Goal: Task Accomplishment & Management: Manage account settings

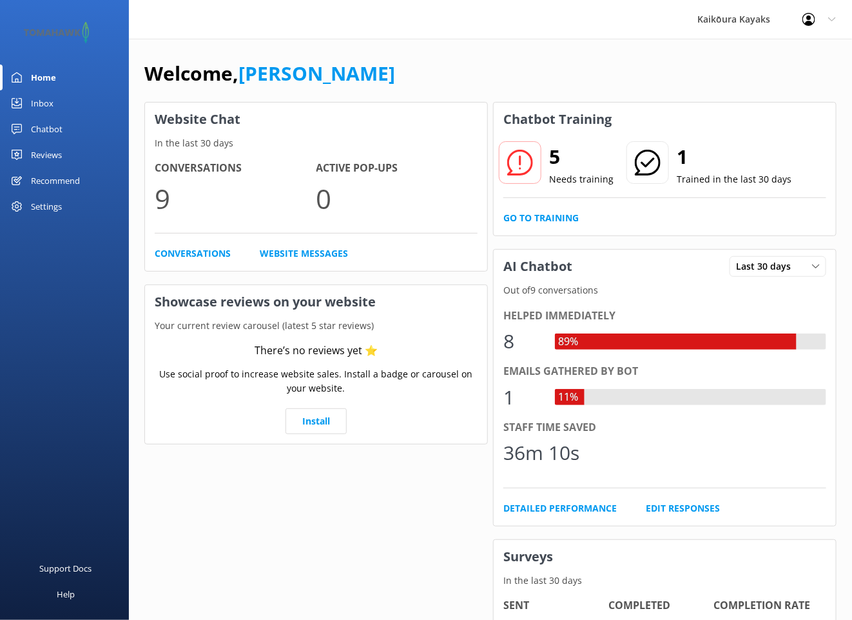
click at [39, 125] on div "Chatbot" at bounding box center [47, 129] width 32 height 26
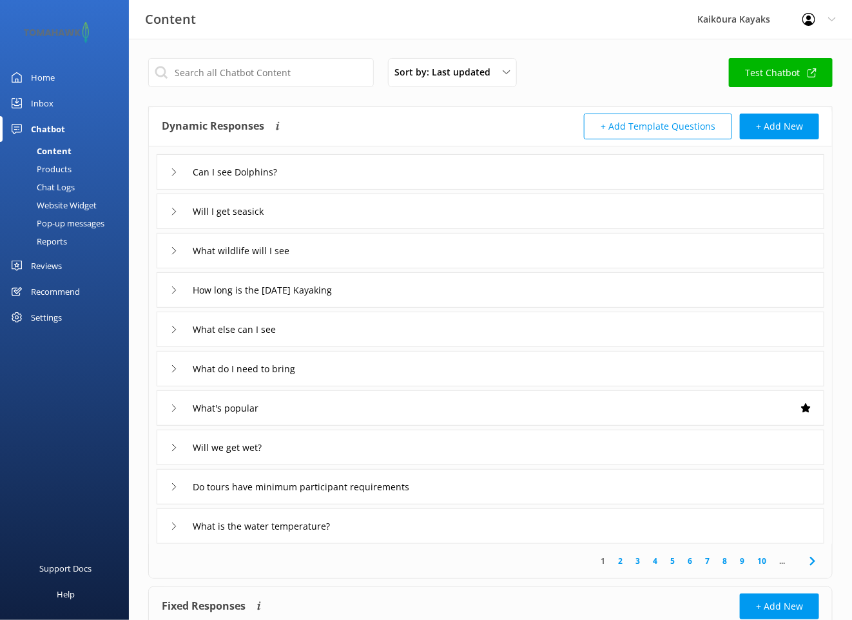
click at [87, 221] on div "Pop-up messages" at bounding box center [56, 223] width 97 height 18
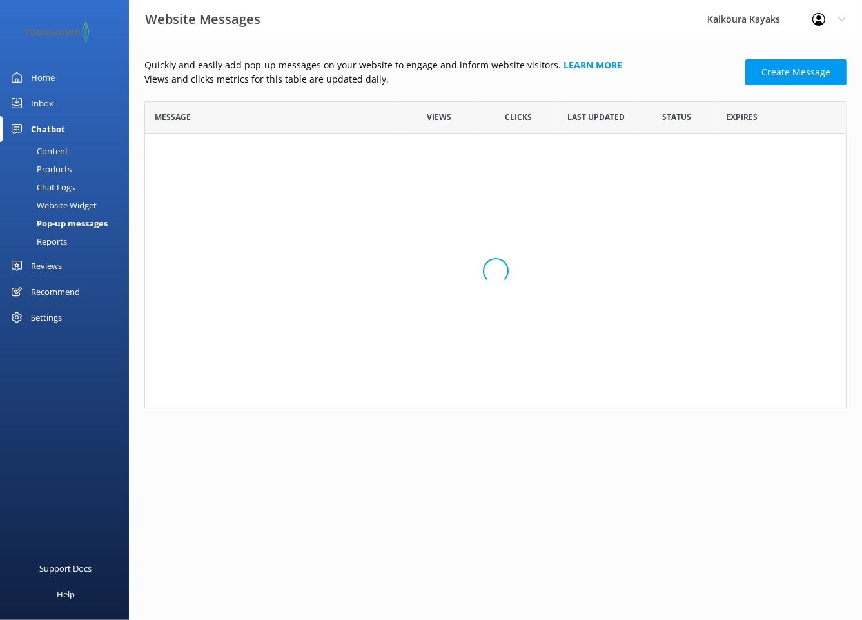
scroll to position [297, 693]
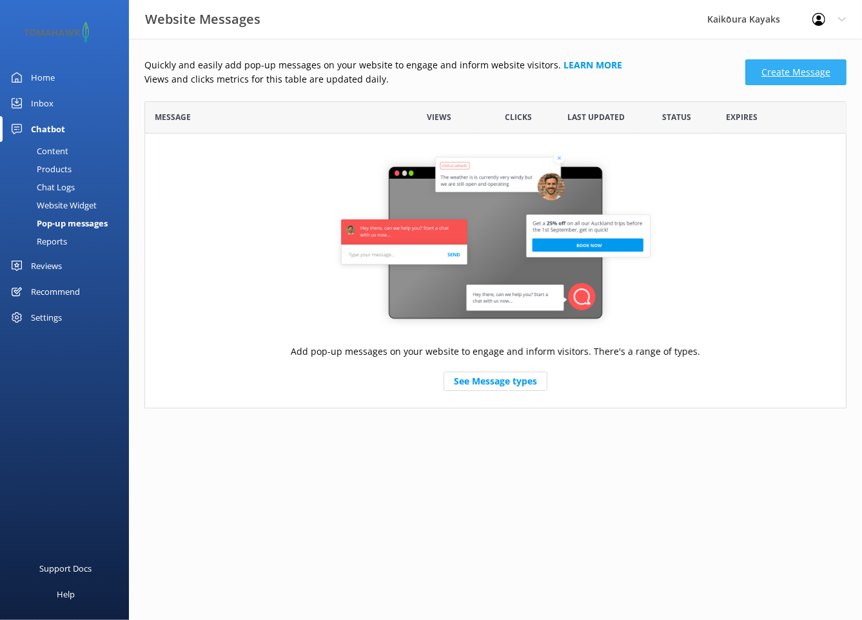
click at [788, 71] on link "Create Message" at bounding box center [795, 72] width 101 height 26
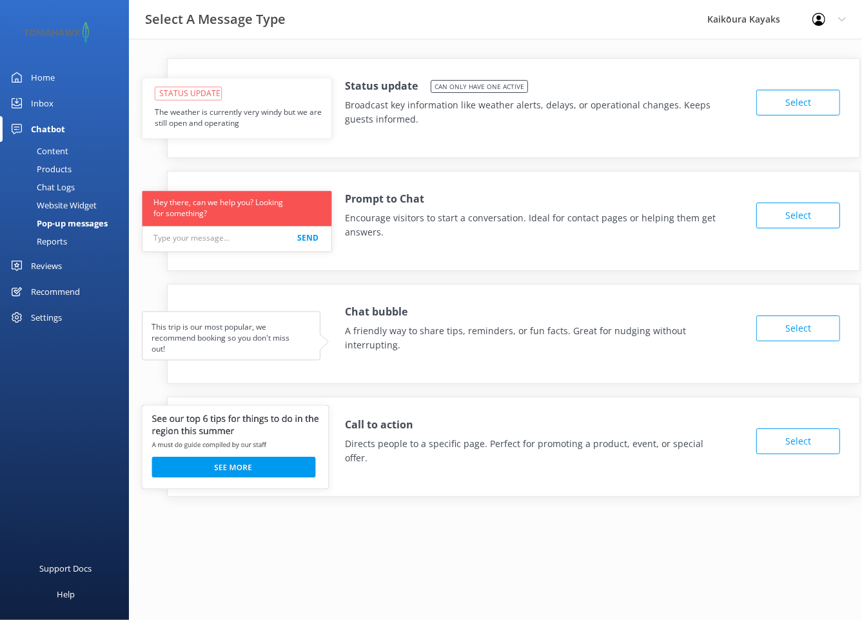
click at [811, 212] on button "Select" at bounding box center [798, 215] width 84 height 26
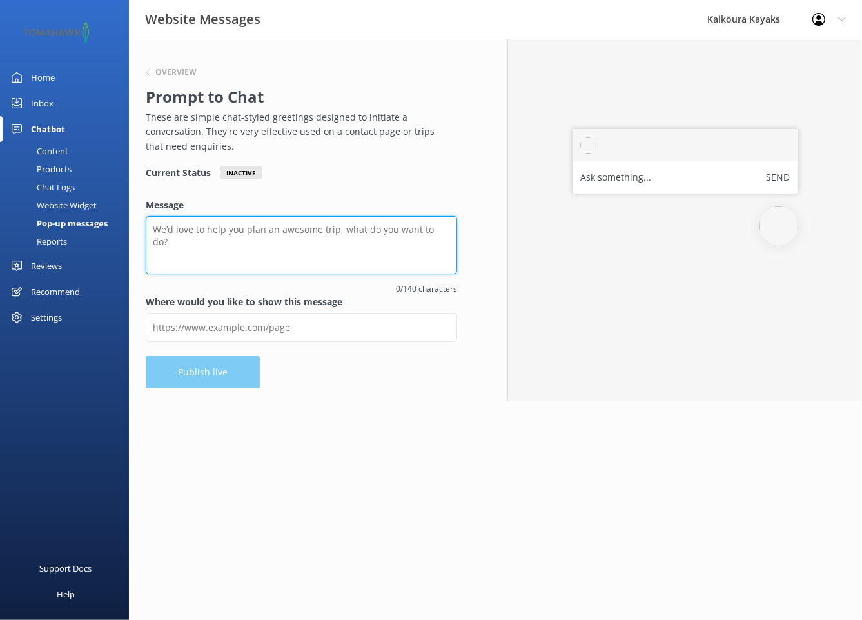
click at [208, 233] on textarea "Message" at bounding box center [301, 245] width 311 height 58
paste textarea "👉 “Kia ora 👋"
click at [231, 231] on textarea "👉 “Kia ora 👋" at bounding box center [301, 245] width 311 height 58
paste textarea "Ready for an unforgettable ocean adventure?"
click at [419, 227] on textarea "👉 “Kia ora 👋Ready for an unforgettable ocean adventure?" at bounding box center [301, 245] width 311 height 58
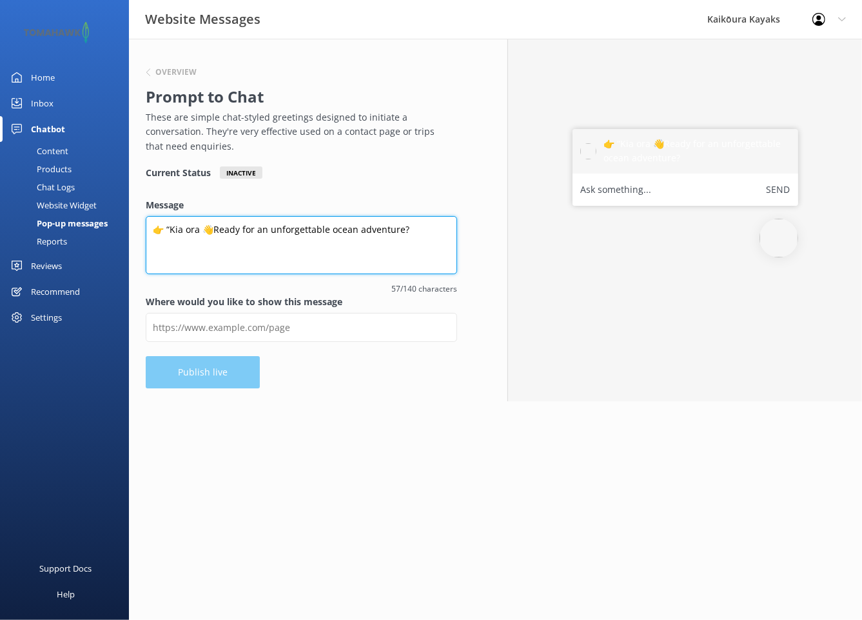
paste textarea "🐳"
click at [429, 226] on textarea "👉 “Kia ora 👋Ready for an unforgettable ocean adventure?🐳" at bounding box center [301, 245] width 311 height 58
paste textarea "I can help you"
type textarea "👉 “Kia ora 👋Ready for an unforgettable ocean adventure?🐳I can help you with any…"
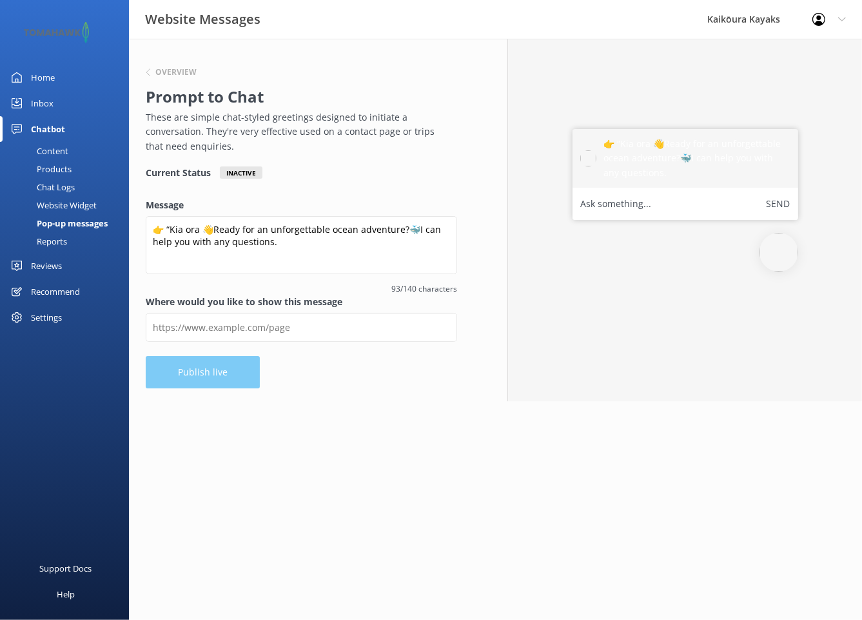
click at [376, 406] on html "Website Messages Kaikōura Kayaks Profile Settings Logout Home Inbox Chatbot Con…" at bounding box center [431, 310] width 862 height 620
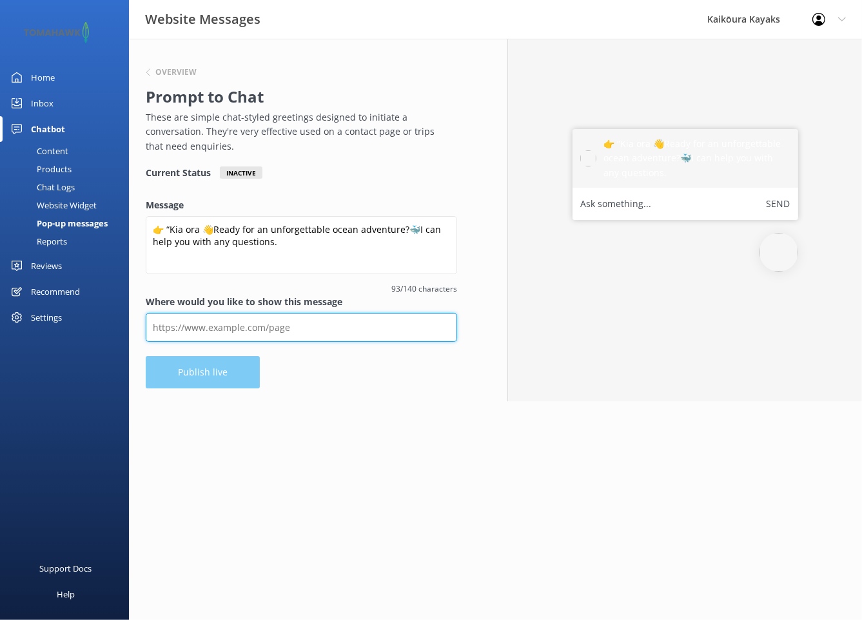
click at [319, 329] on input "Where would you like to show this message" at bounding box center [301, 327] width 311 height 29
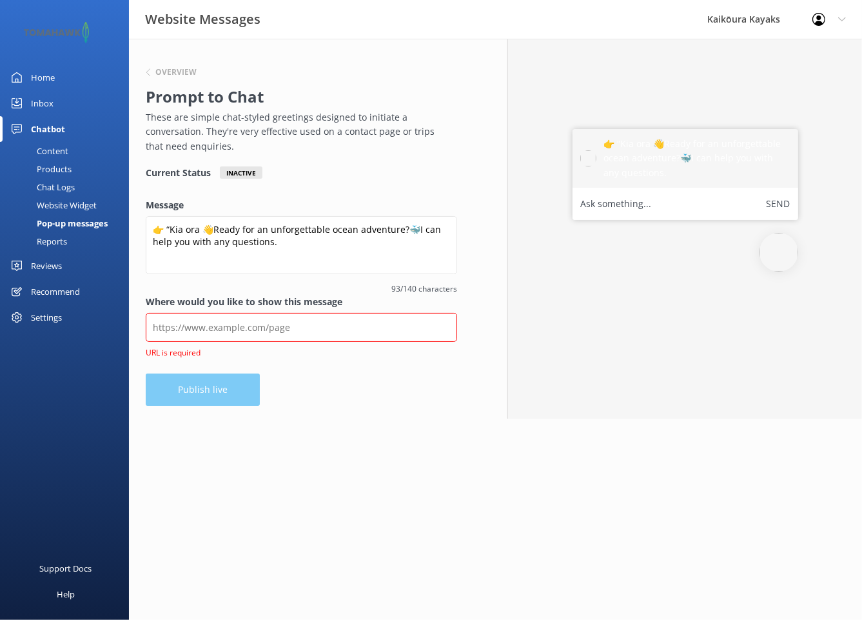
click at [189, 369] on div "Overview Prompt to Chat These are simple chat-styled greetings designed to init…" at bounding box center [301, 229] width 345 height 380
click at [326, 324] on input "Where would you like to show this message" at bounding box center [301, 327] width 311 height 29
click at [226, 329] on input "Where would you like to show this message" at bounding box center [301, 327] width 311 height 29
paste input "[URL][DOMAIN_NAME]"
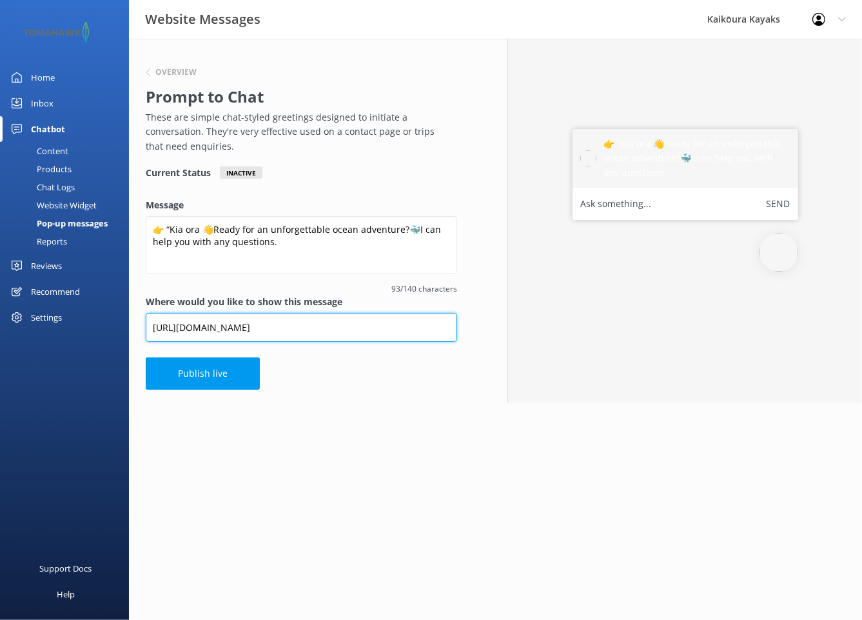
type input "[URL][DOMAIN_NAME]"
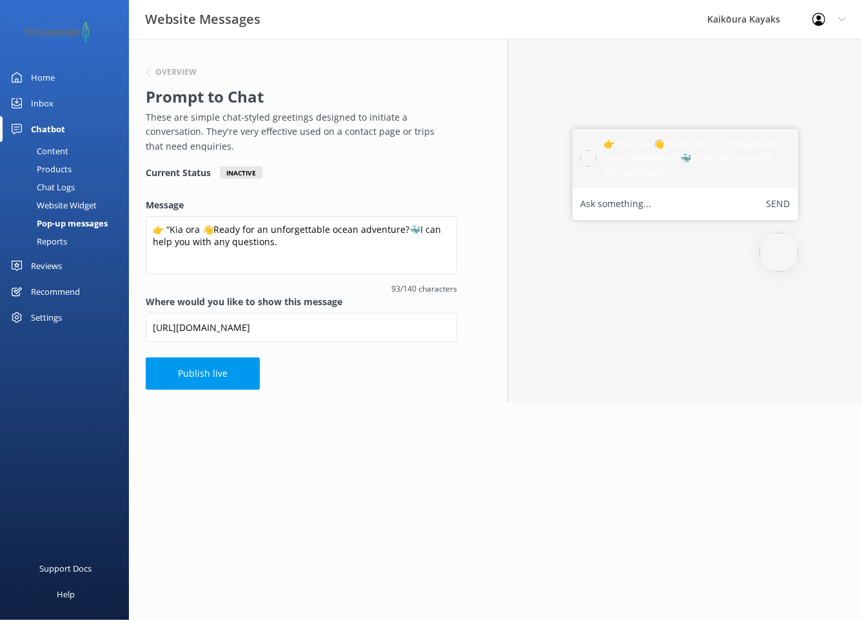
click at [349, 426] on html "Website Messages Kaikōura Kayaks Profile Settings Logout Home Inbox Chatbot Con…" at bounding box center [431, 310] width 862 height 620
click at [213, 370] on button "Publish live" at bounding box center [203, 373] width 114 height 32
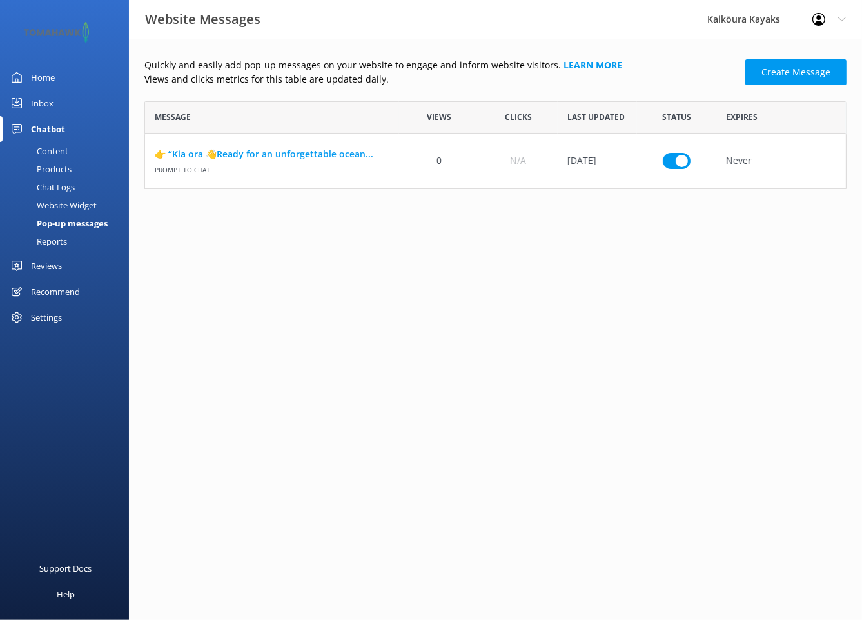
scroll to position [77, 693]
click at [262, 291] on html "Website Messages Kaikōura Kayaks Profile Settings Logout Home Inbox Chatbot Con…" at bounding box center [431, 310] width 862 height 620
click at [352, 156] on link "👉 “Kia ora 👋Ready for an unforgettable ocean..." at bounding box center [272, 154] width 235 height 14
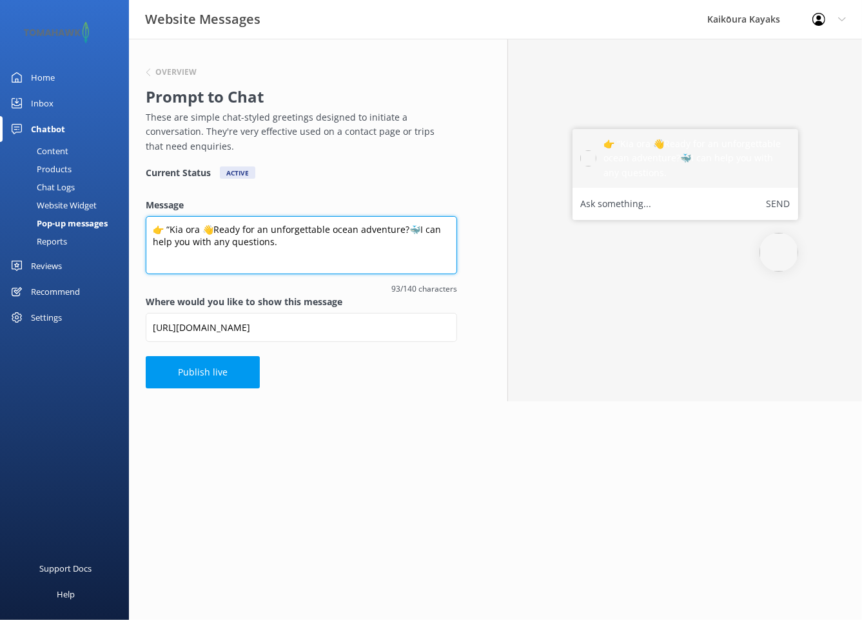
drag, startPoint x: 149, startPoint y: 225, endPoint x: 278, endPoint y: 242, distance: 130.1
click at [278, 242] on textarea "👉 “Kia ora 👋Ready for an unforgettable ocean adventure?🐳I can help you with any…" at bounding box center [301, 245] width 311 height 58
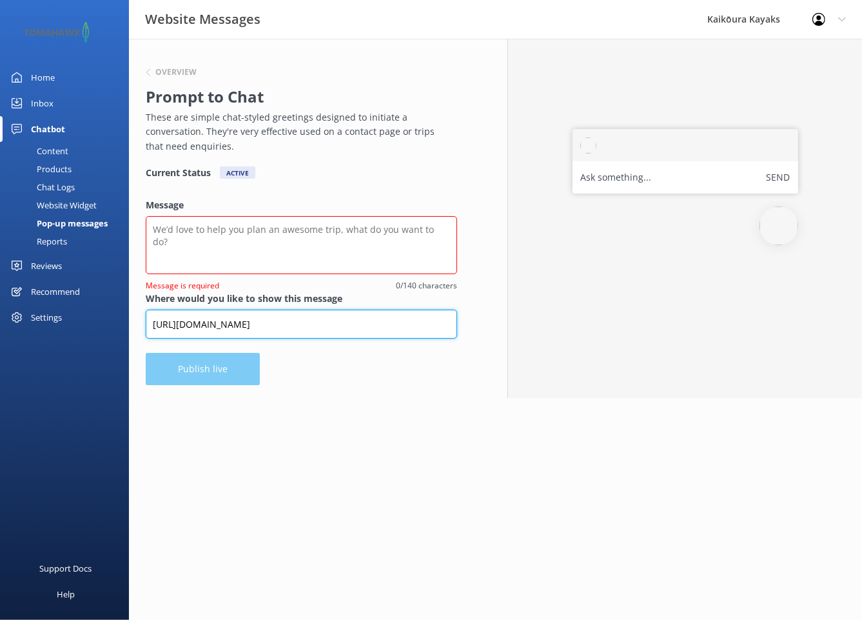
drag, startPoint x: 298, startPoint y: 328, endPoint x: 148, endPoint y: 315, distance: 150.2
click at [148, 315] on input "[URL][DOMAIN_NAME]" at bounding box center [301, 324] width 311 height 29
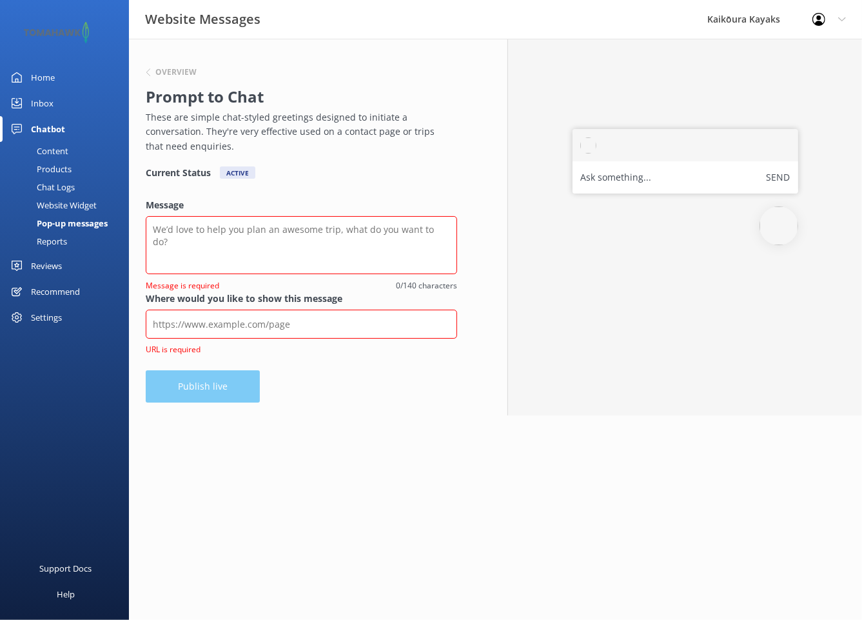
click at [279, 395] on div "Overview Prompt to Chat These are simple chat-styled greetings designed to init…" at bounding box center [301, 227] width 345 height 377
click at [55, 218] on div "Pop-up messages" at bounding box center [58, 223] width 100 height 18
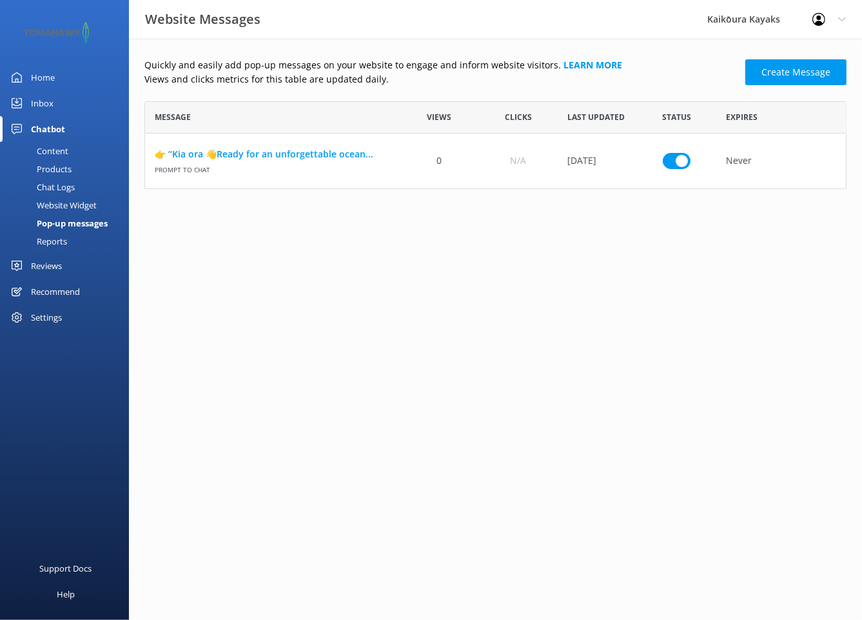
scroll to position [77, 693]
click at [823, 161] on use "row" at bounding box center [822, 161] width 9 height 10
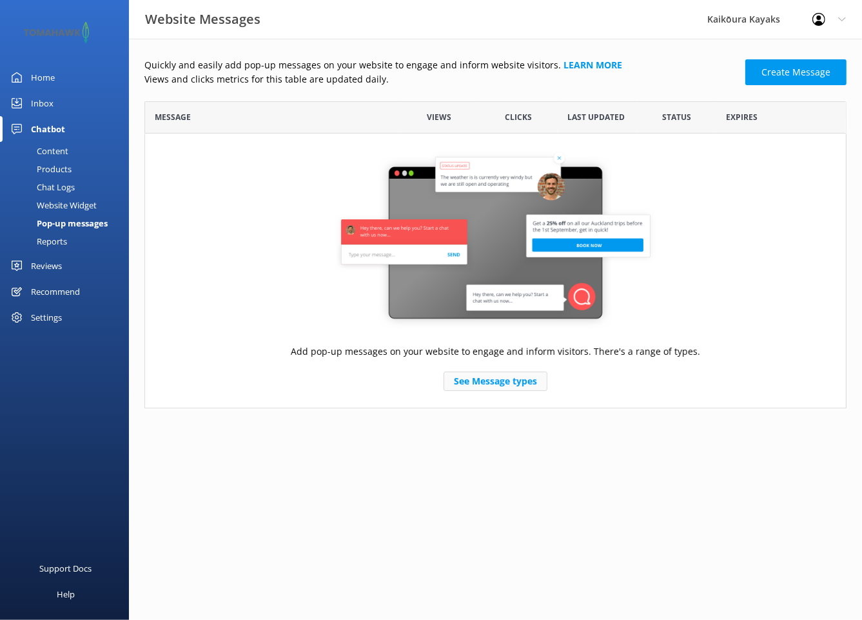
click at [497, 380] on link "See Message types" at bounding box center [496, 380] width 104 height 19
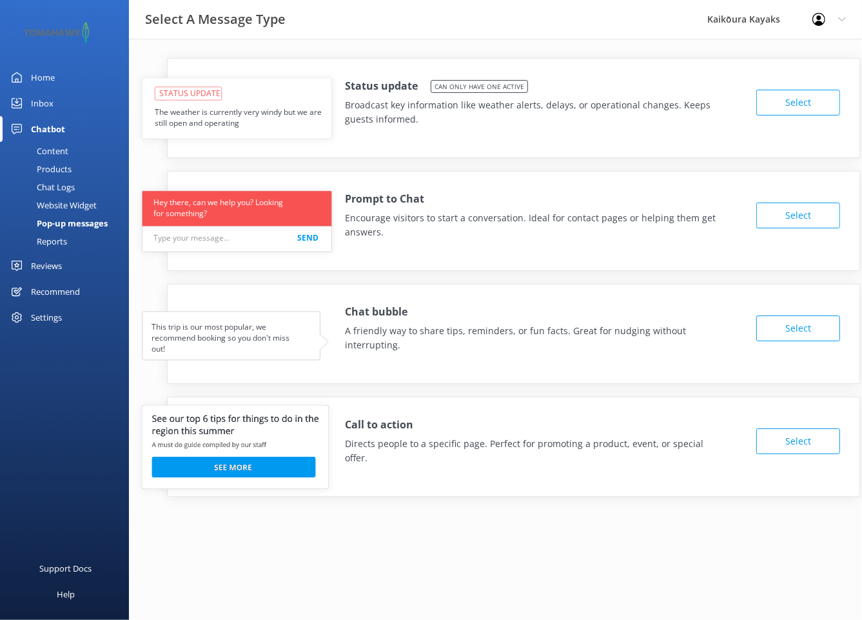
click at [794, 328] on button "Select" at bounding box center [798, 328] width 84 height 26
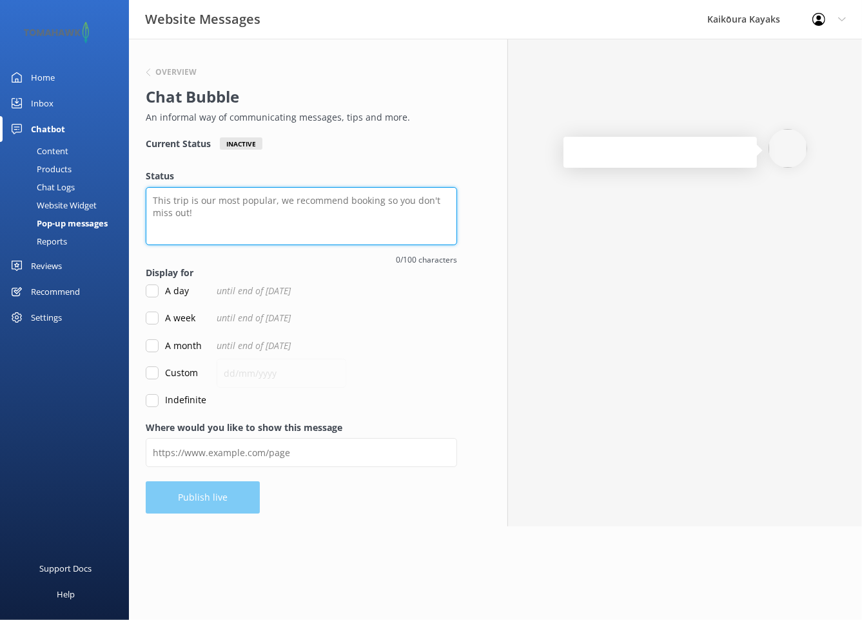
click at [156, 199] on textarea "Status" at bounding box center [301, 216] width 311 height 58
paste textarea "👉 “Kia ora 👋Ready for an unforgettable ocean adventure?🐳I can help you with any…"
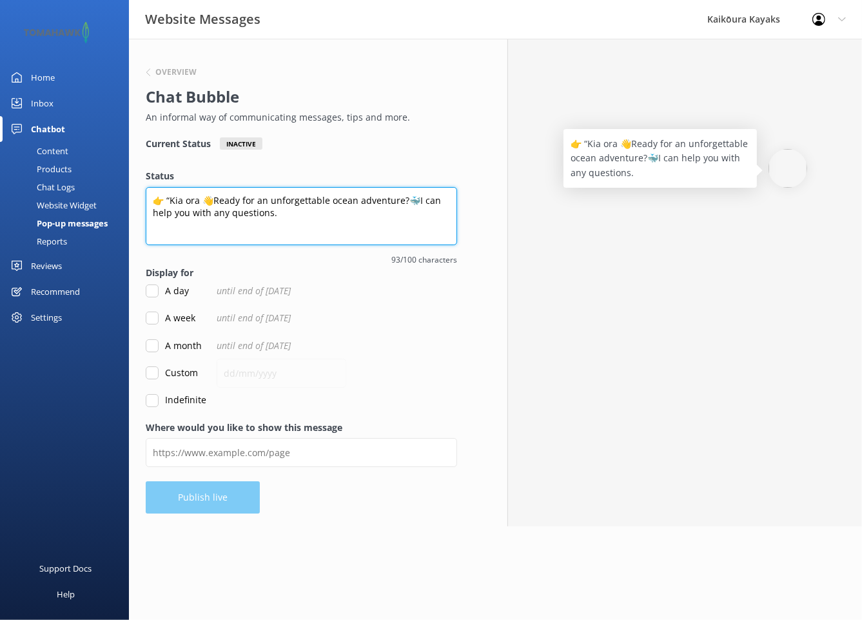
type textarea "👉 “Kia ora 👋Ready for an unforgettable ocean adventure?🐳I can help you with any…"
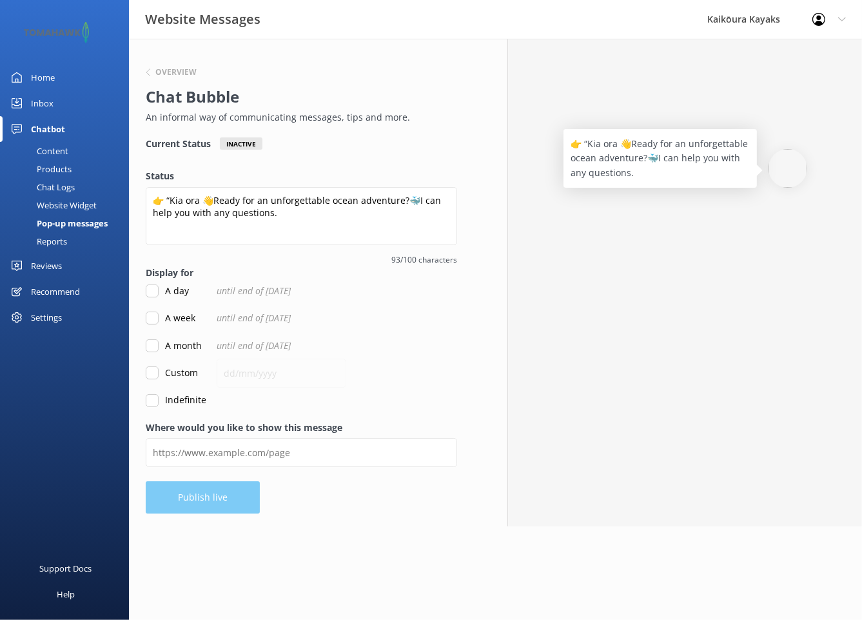
click at [152, 400] on input "Indefinite" at bounding box center [152, 400] width 13 height 13
checkbox input "true"
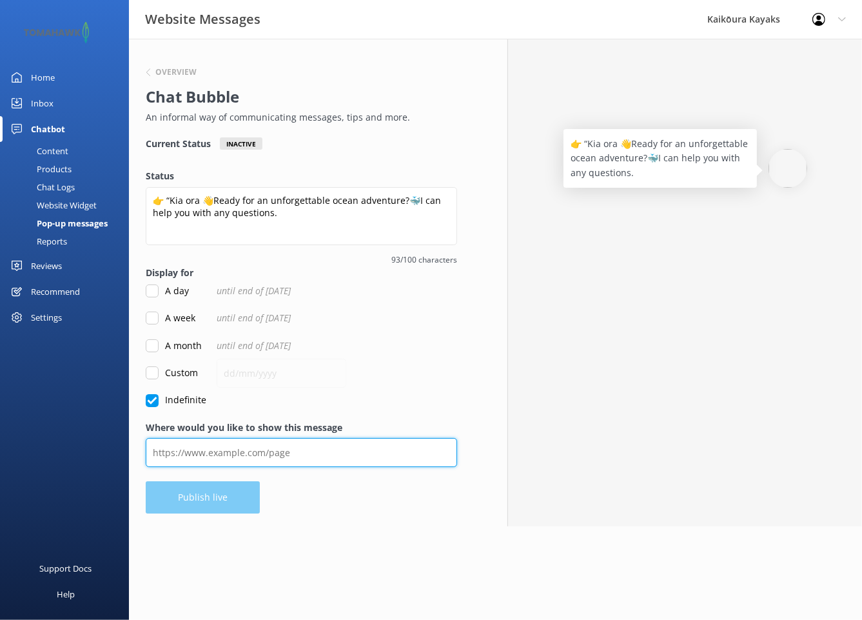
click at [237, 450] on input "Where would you like to show this message" at bounding box center [301, 452] width 311 height 29
paste input "[URL][DOMAIN_NAME]"
type input "[URL][DOMAIN_NAME]"
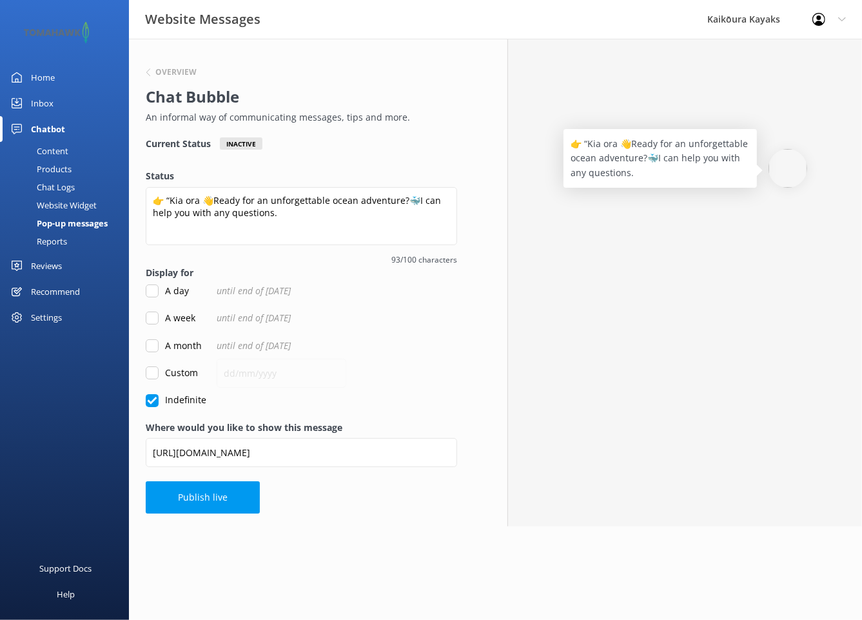
click at [371, 522] on div "Overview Chat Bubble An informal way of communicating messages, tips and more. …" at bounding box center [301, 282] width 345 height 487
click at [201, 497] on button "Publish live" at bounding box center [203, 498] width 114 height 32
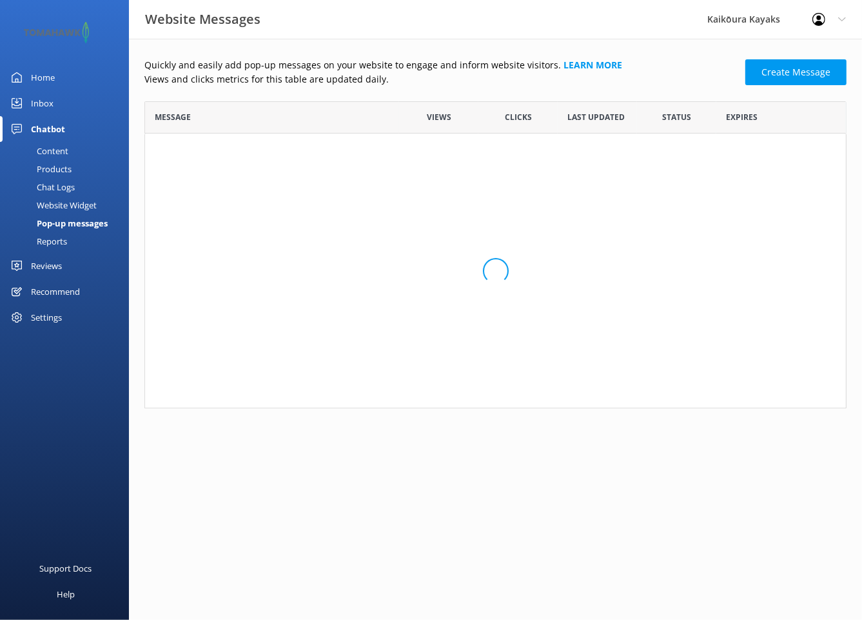
scroll to position [77, 693]
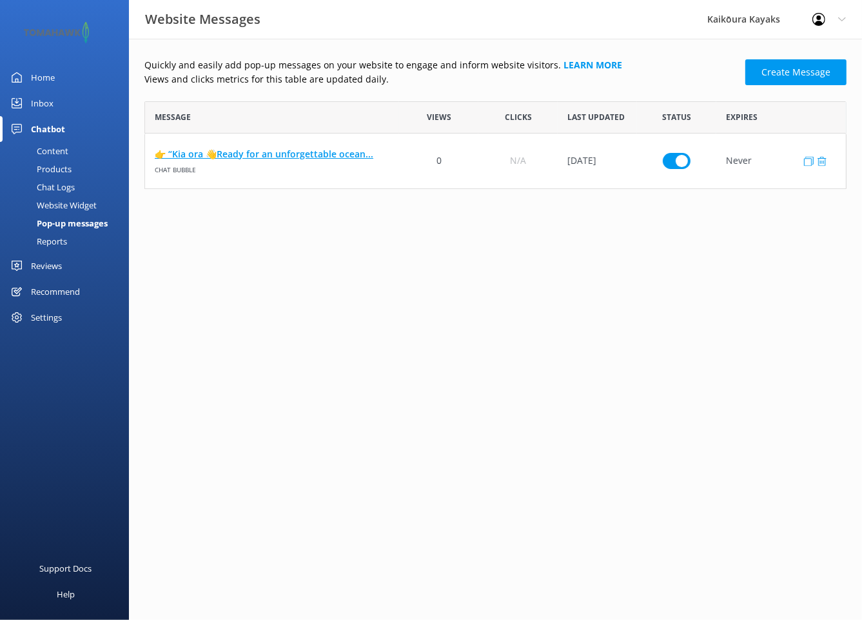
click at [295, 153] on link "👉 “Kia ora 👋Ready for an unforgettable ocean..." at bounding box center [272, 154] width 235 height 14
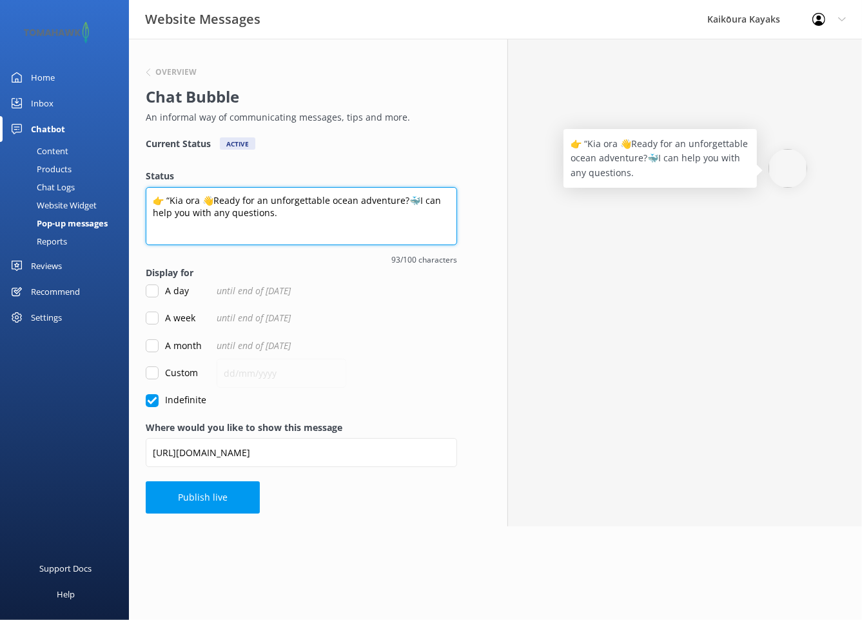
click at [417, 199] on textarea "👉 “Kia ora 👋Ready for an unforgettable ocean adventure?🐳I can help you with any…" at bounding box center [301, 216] width 311 height 58
drag, startPoint x: 405, startPoint y: 199, endPoint x: 369, endPoint y: 223, distance: 43.6
click at [364, 227] on textarea "👉 “Kia ora 👋Ready for an unforgettable ocean adventure?I can help you with any …" at bounding box center [301, 216] width 311 height 58
click at [404, 199] on textarea "👉 “Kia ora 👋Ready for an unforgettable ocean adventure?I can help you with any …" at bounding box center [301, 216] width 311 height 58
paste textarea "🐬"
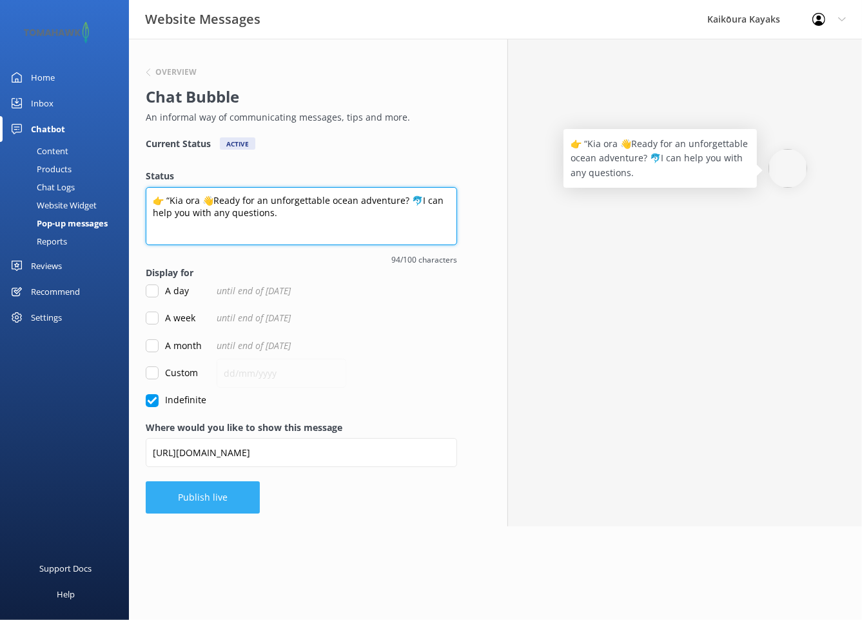
type textarea "👉 “Kia ora 👋Ready for an unforgettable ocean adventure? 🐬I can help you with an…"
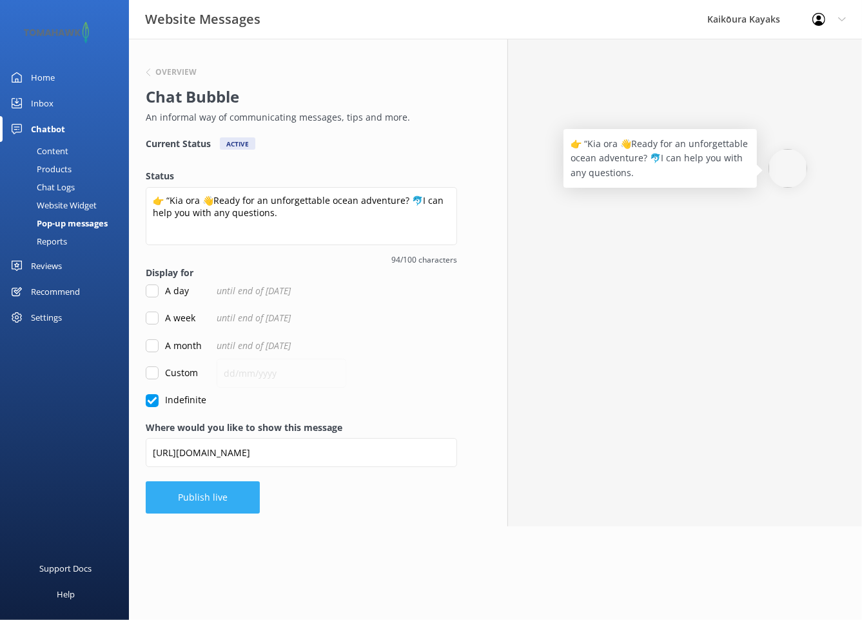
click at [213, 489] on button "Publish live" at bounding box center [203, 497] width 114 height 32
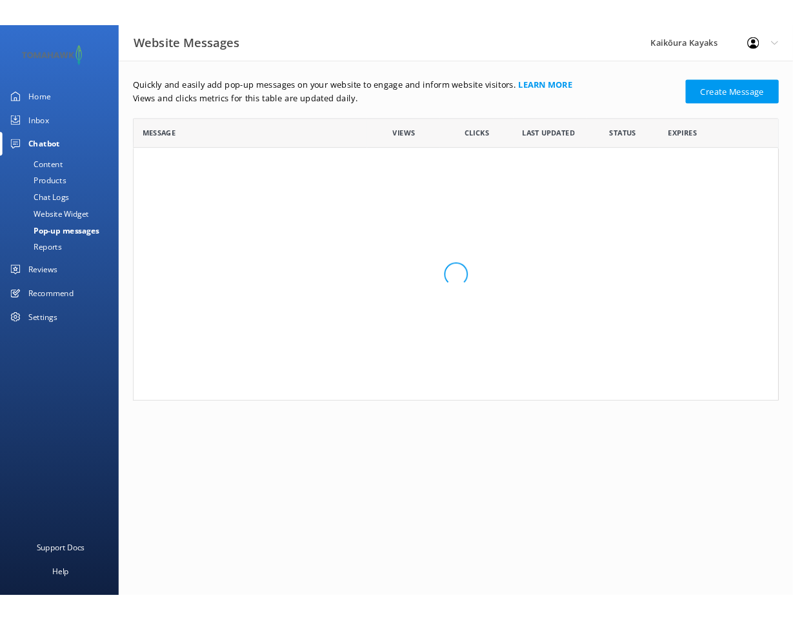
scroll to position [77, 693]
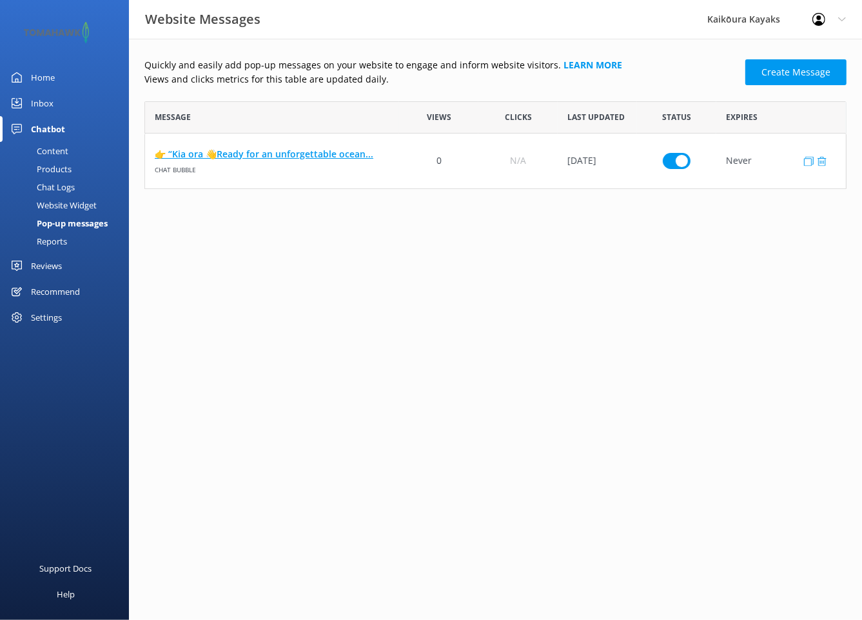
click at [251, 152] on link "👉 “Kia ora 👋Ready for an unforgettable ocean..." at bounding box center [272, 154] width 235 height 14
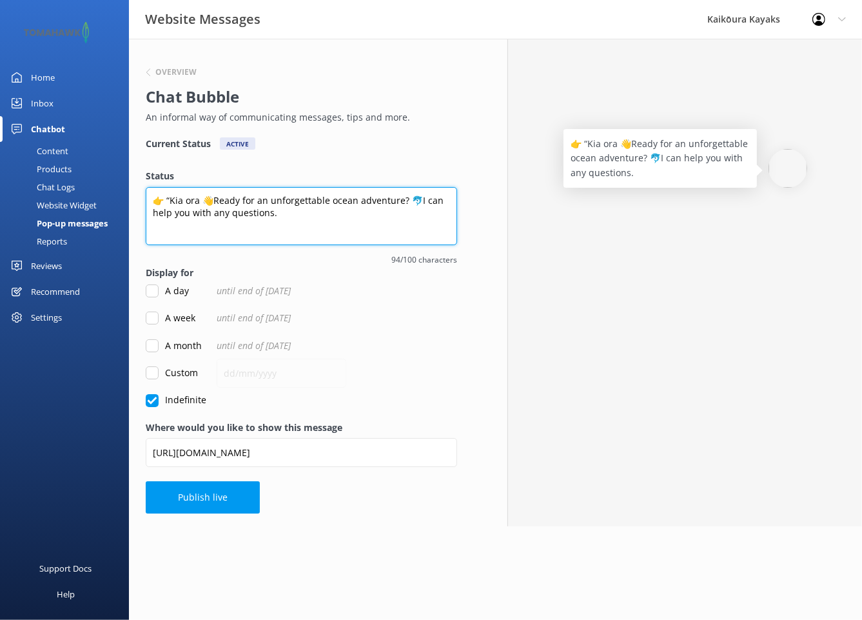
click at [406, 199] on textarea "👉 “Kia ora 👋Ready for an unforgettable ocean adventure? 🐬I can help you with an…" at bounding box center [301, 216] width 311 height 58
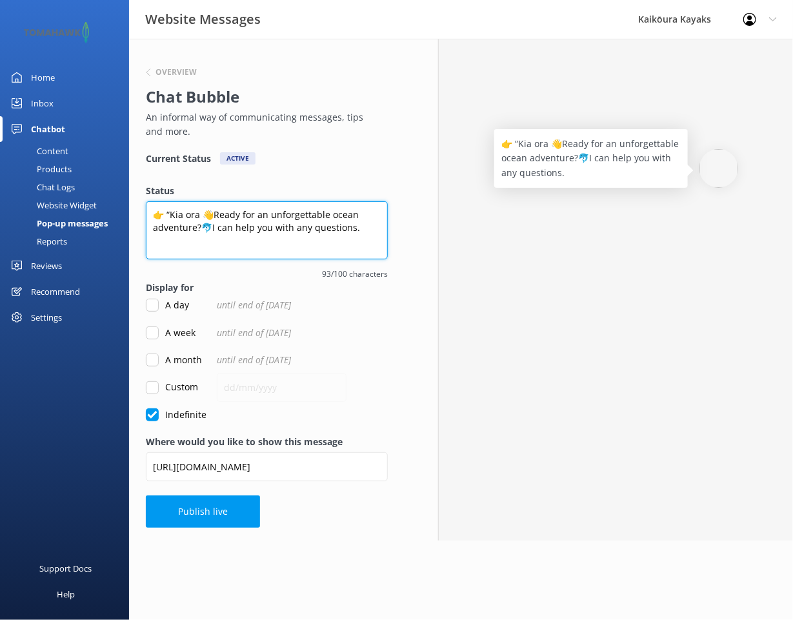
click at [253, 253] on textarea "👉 “Kia ora 👋Ready for an unforgettable ocean adventure?🐬I can help you with any…" at bounding box center [267, 230] width 242 height 58
type textarea "👉 “Kia ora 👋Ready for an unforgettable ocean adventure?🐬I can help you with any…"
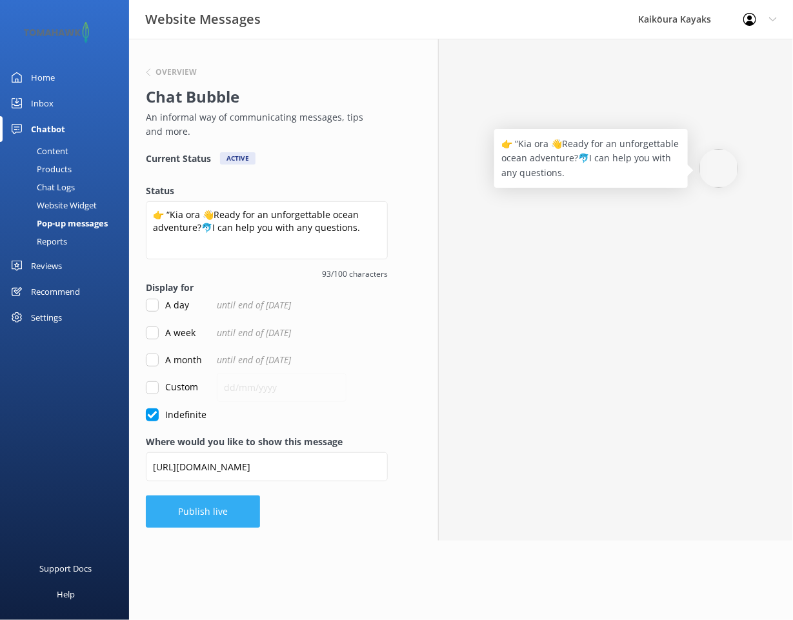
click at [213, 516] on button "Publish live" at bounding box center [203, 511] width 114 height 32
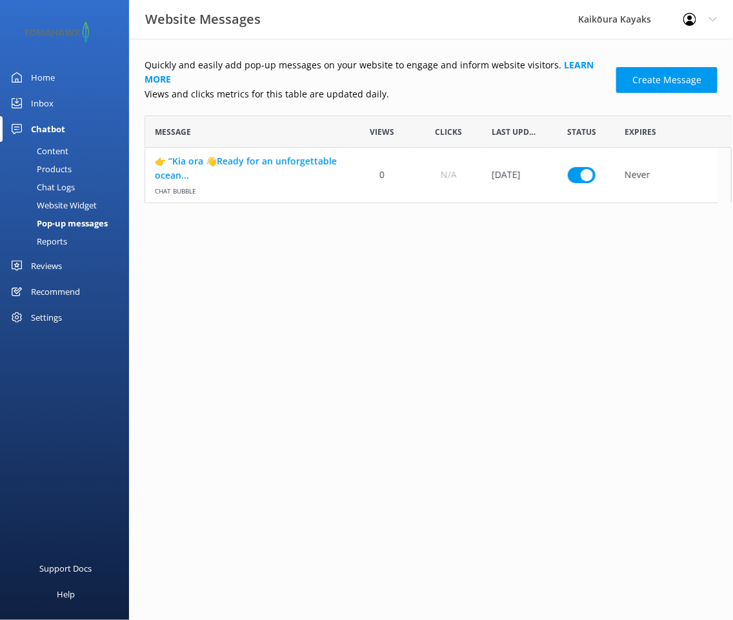
scroll to position [10, 10]
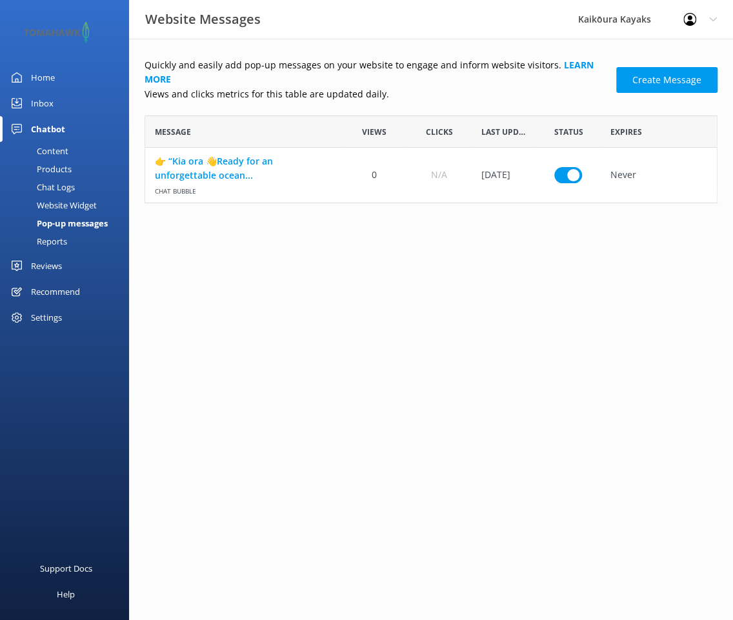
click at [56, 152] on div "Content" at bounding box center [38, 151] width 61 height 18
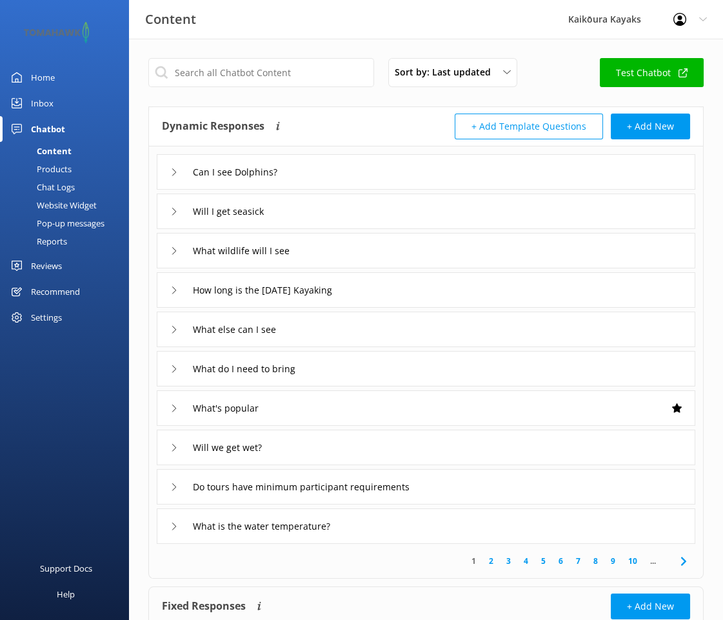
click at [173, 250] on icon at bounding box center [174, 251] width 8 height 8
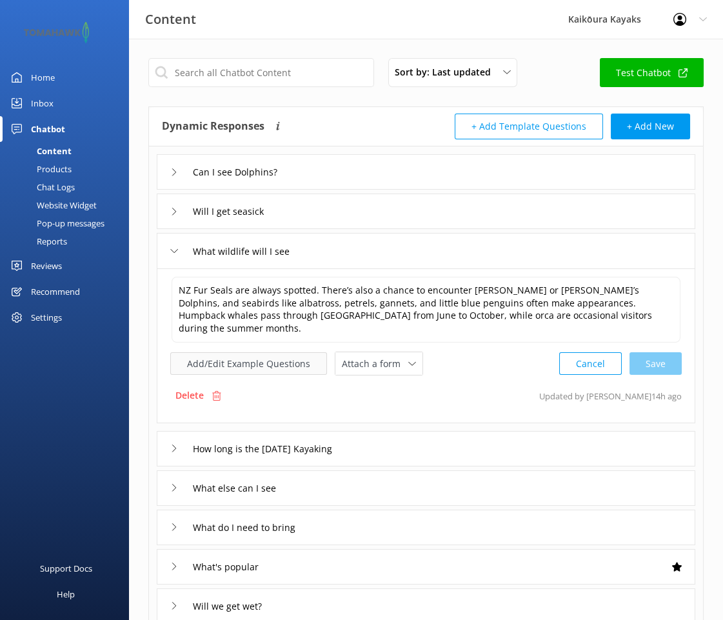
click at [262, 352] on button "Add/Edit Example Questions" at bounding box center [248, 363] width 157 height 23
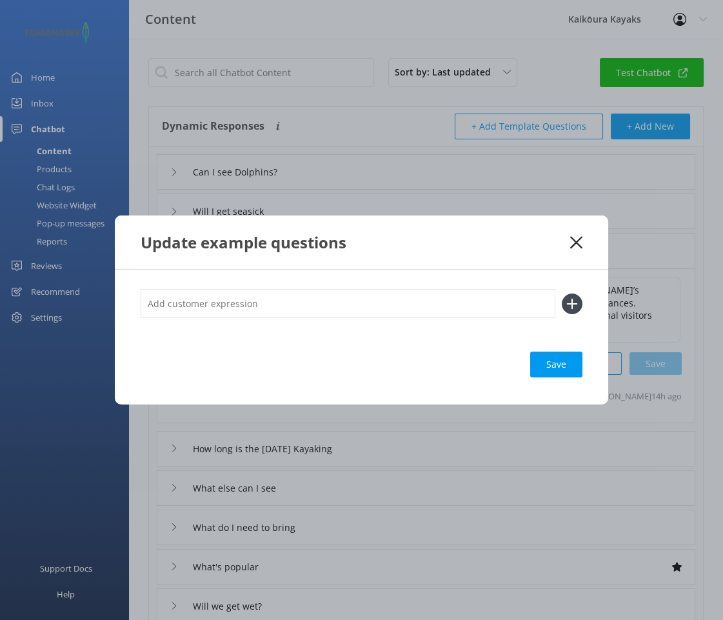
click at [244, 311] on input "text" at bounding box center [348, 303] width 415 height 29
type input "What will I see?"
click at [547, 362] on div "Save" at bounding box center [556, 364] width 52 height 26
click at [553, 365] on div "Save" at bounding box center [556, 364] width 52 height 26
click at [578, 241] on use at bounding box center [576, 242] width 12 height 12
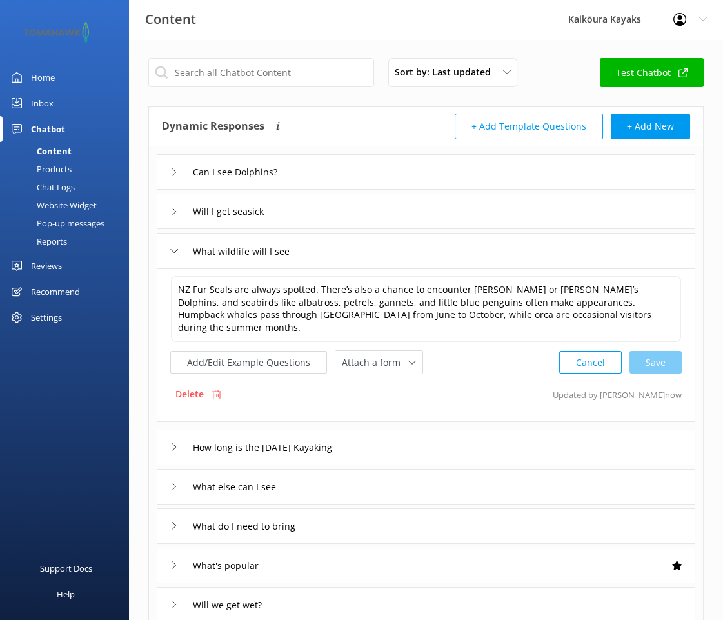
click at [171, 482] on icon at bounding box center [174, 486] width 8 height 8
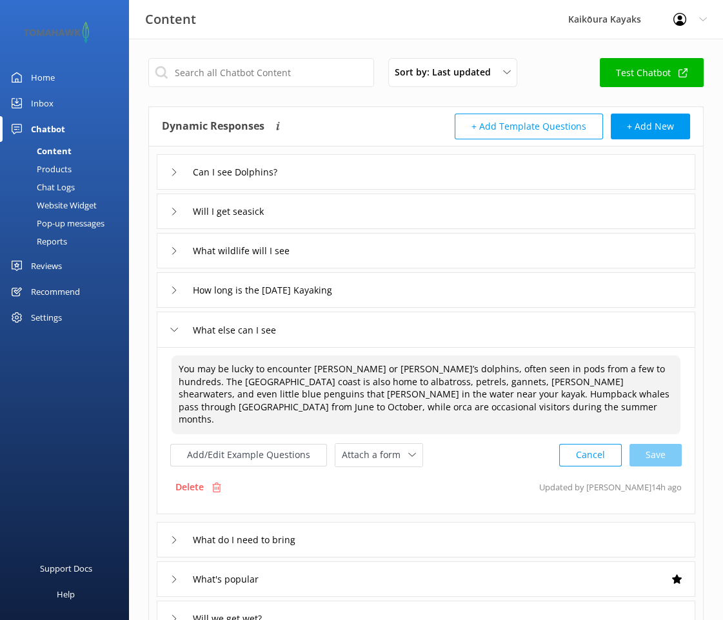
click at [350, 408] on textarea "You may be lucky to encounter [PERSON_NAME] or [PERSON_NAME]’s dolphins, often …" at bounding box center [426, 394] width 509 height 79
click at [177, 369] on textarea "You may be lucky to encounter [PERSON_NAME] or [PERSON_NAME]’s dolphins, often …" at bounding box center [426, 394] width 509 height 79
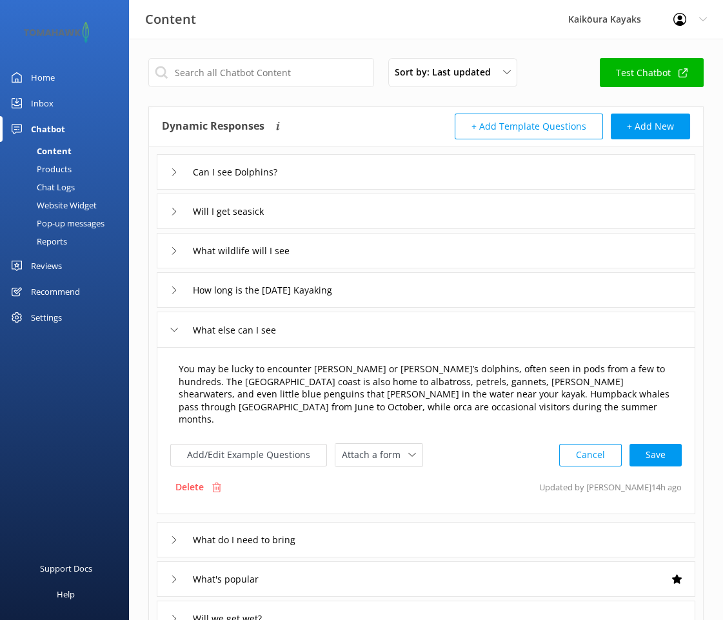
click at [178, 369] on textarea "You may be lucky to encounter [PERSON_NAME] or [PERSON_NAME]’s dolphins, often …" at bounding box center [426, 394] width 509 height 79
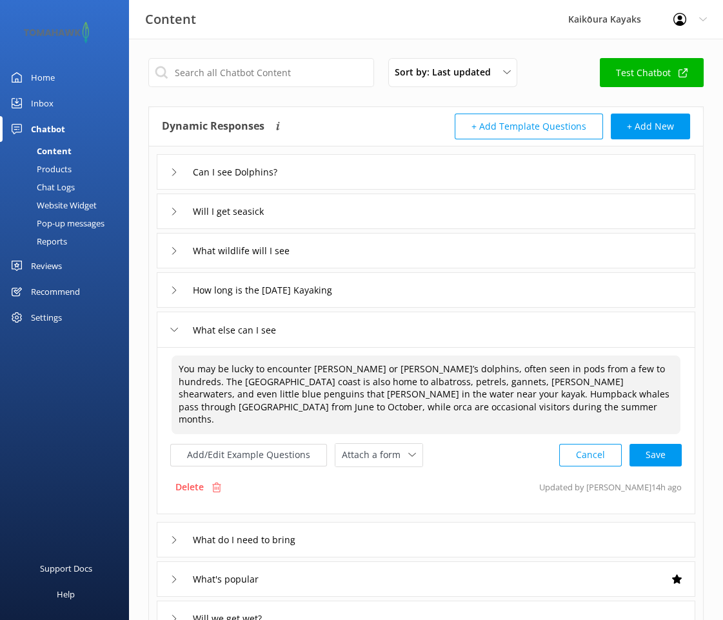
paste textarea "🦭 Seal sightings guaranteed on every kayak tour"
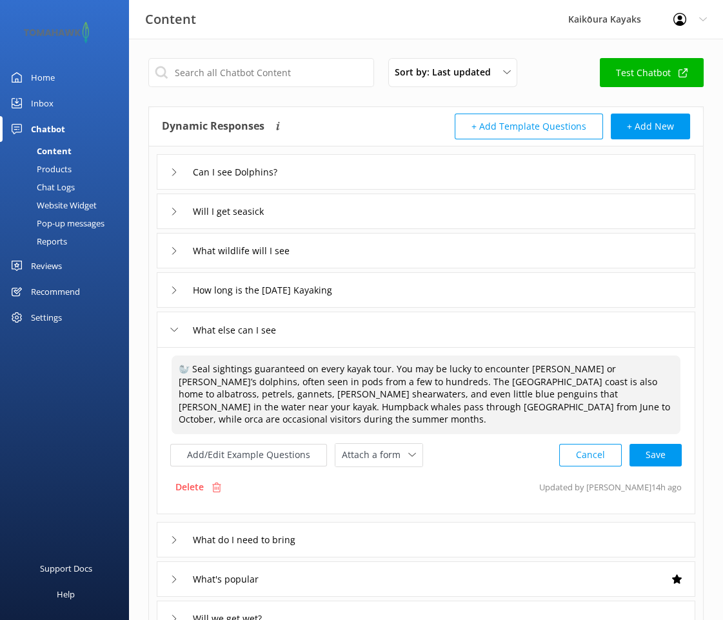
click at [251, 367] on textarea "🦭 Seal sightings guaranteed on every kayak tour. You may be lucky to encounter …" at bounding box center [426, 394] width 509 height 79
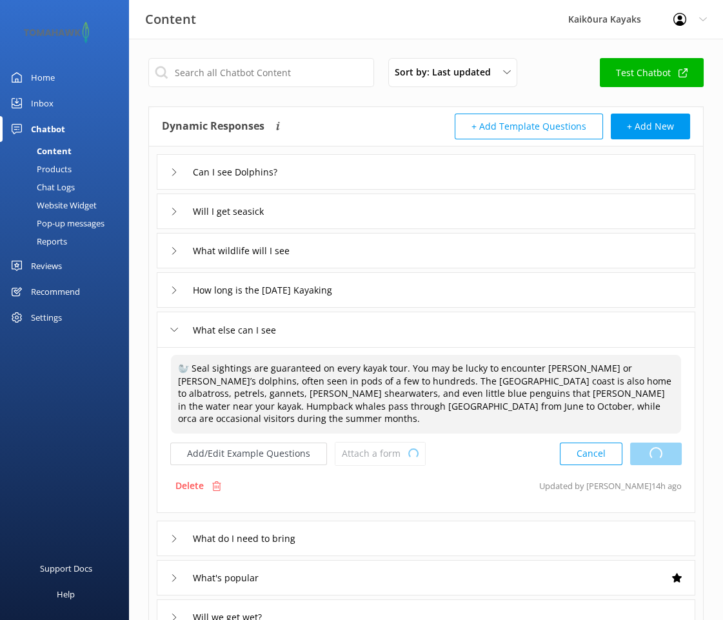
click at [658, 442] on div "Cancel Loading.." at bounding box center [621, 454] width 122 height 24
type textarea "🦭 Seal sightings are guaranteed on every kayak tour. You may be lucky to encoun…"
click at [44, 106] on div "Inbox" at bounding box center [42, 103] width 23 height 26
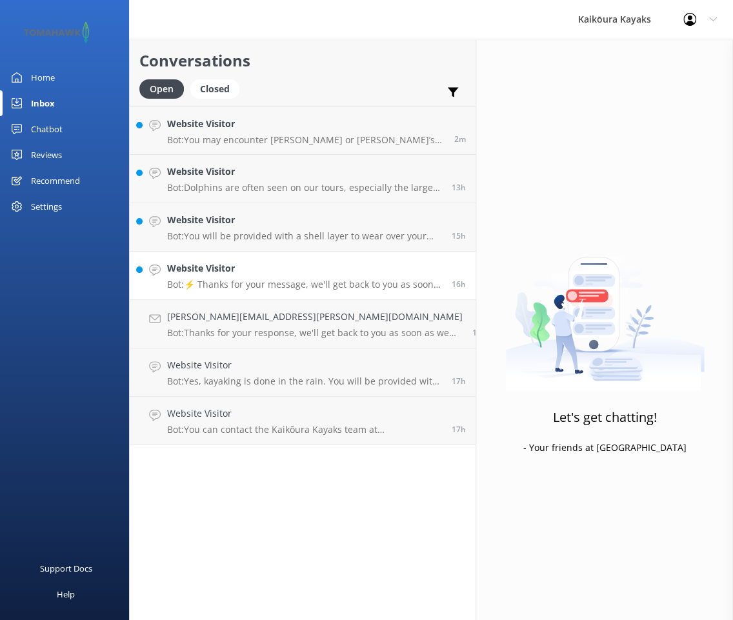
click at [242, 291] on link "Website Visitor Bot: ⚡ Thanks for your message, we'll get back to you as soon a…" at bounding box center [303, 275] width 346 height 48
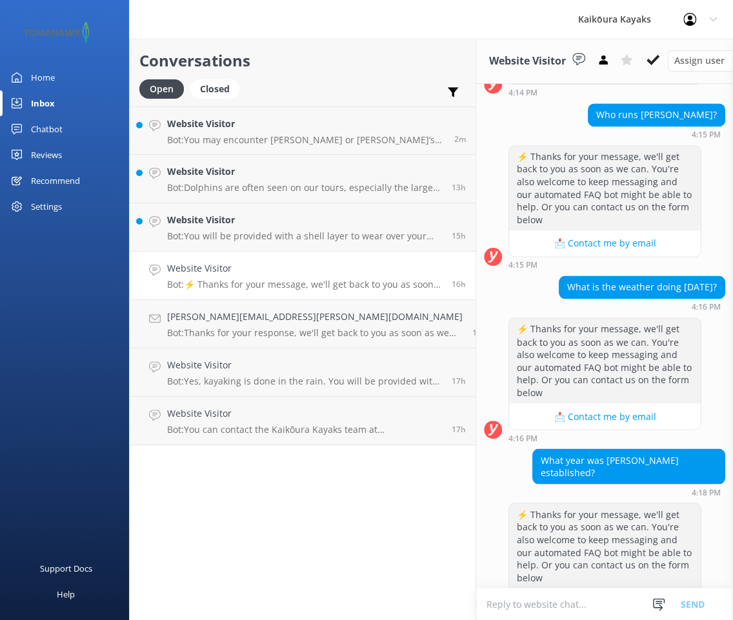
scroll to position [817, 0]
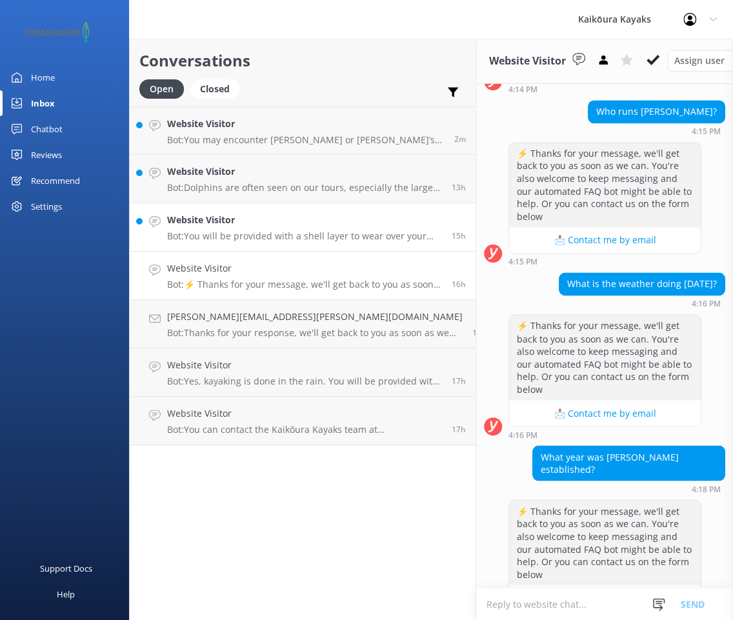
click at [209, 235] on p "Bot: You will be provided with a shell layer to wear over your clothing, along …" at bounding box center [304, 236] width 275 height 12
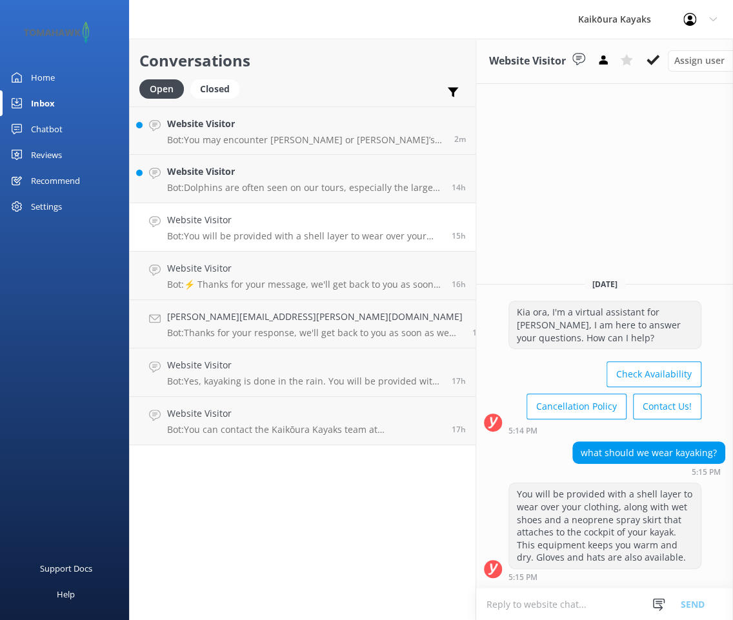
click at [50, 153] on div "Reviews" at bounding box center [46, 155] width 31 height 26
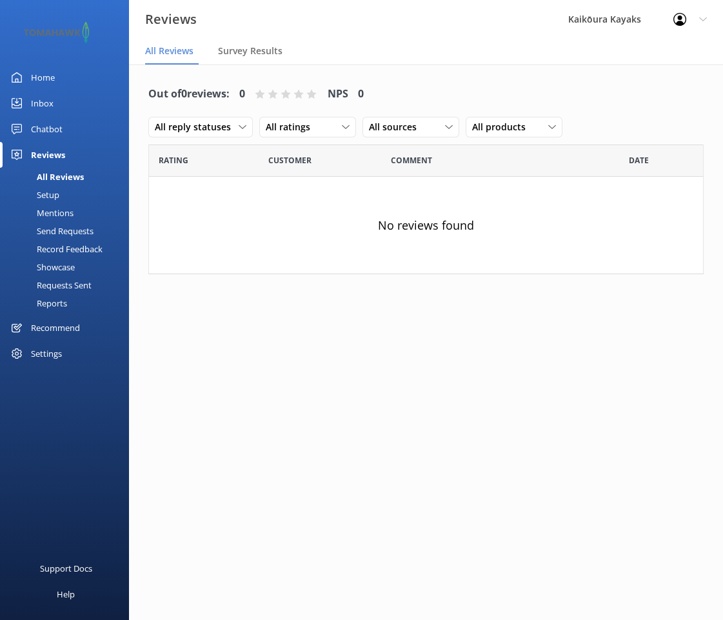
click at [60, 213] on div "Mentions" at bounding box center [41, 213] width 66 height 18
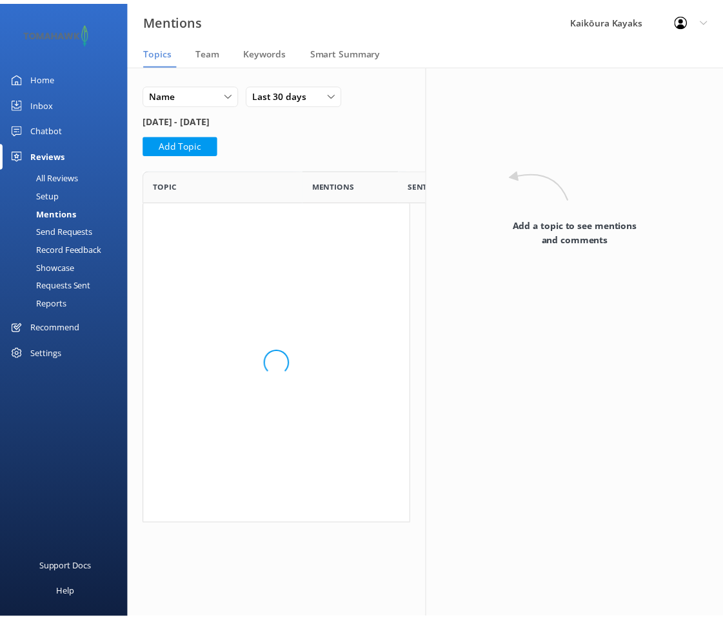
scroll to position [345, 261]
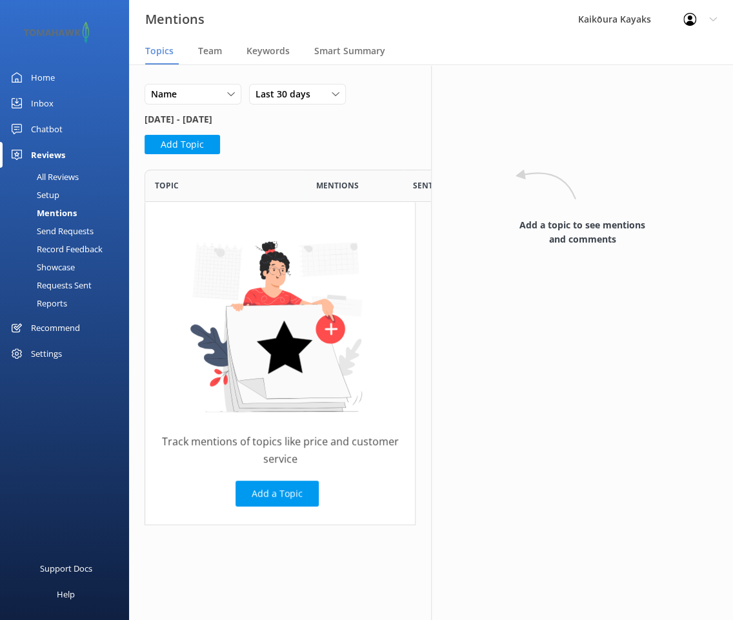
click at [61, 175] on div "All Reviews" at bounding box center [43, 177] width 71 height 18
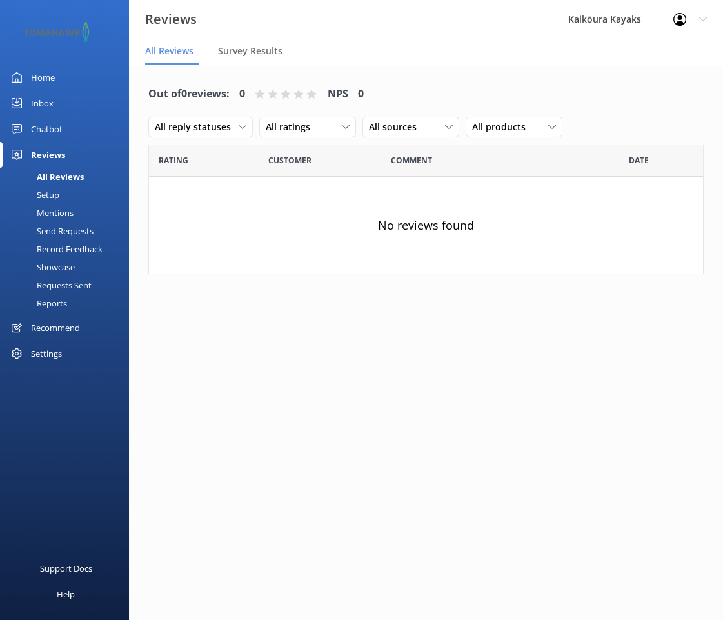
click at [46, 130] on div "Chatbot" at bounding box center [47, 129] width 32 height 26
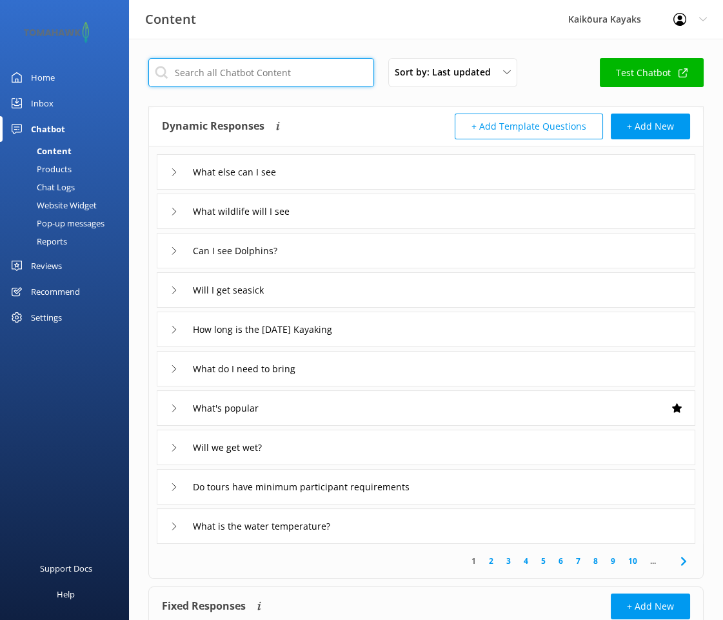
click at [218, 75] on input "text" at bounding box center [261, 72] width 226 height 29
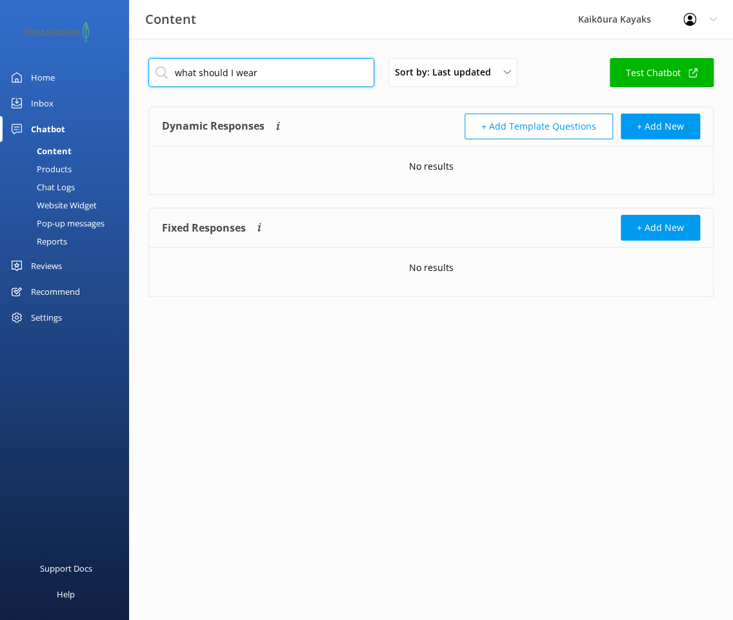
type input "what should I wear"
click at [51, 150] on div "Content" at bounding box center [40, 151] width 64 height 18
click at [48, 128] on div "Chatbot" at bounding box center [48, 129] width 34 height 26
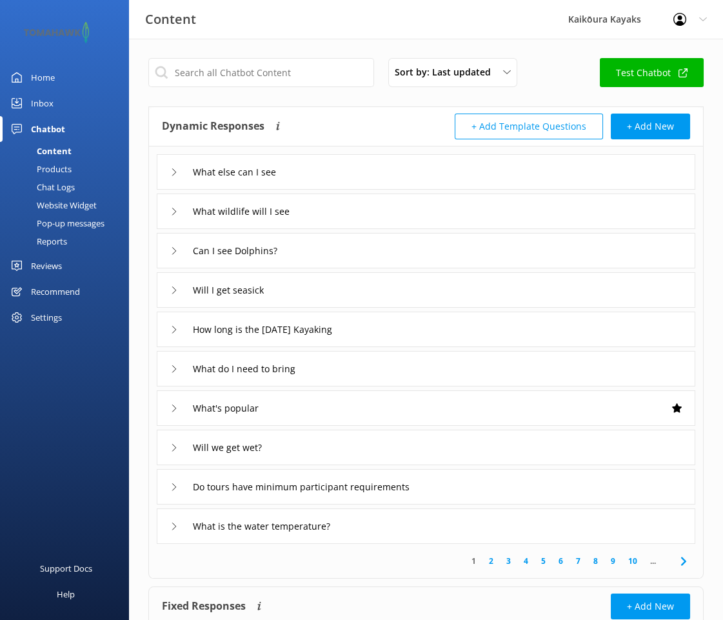
click at [172, 368] on icon at bounding box center [174, 369] width 8 height 8
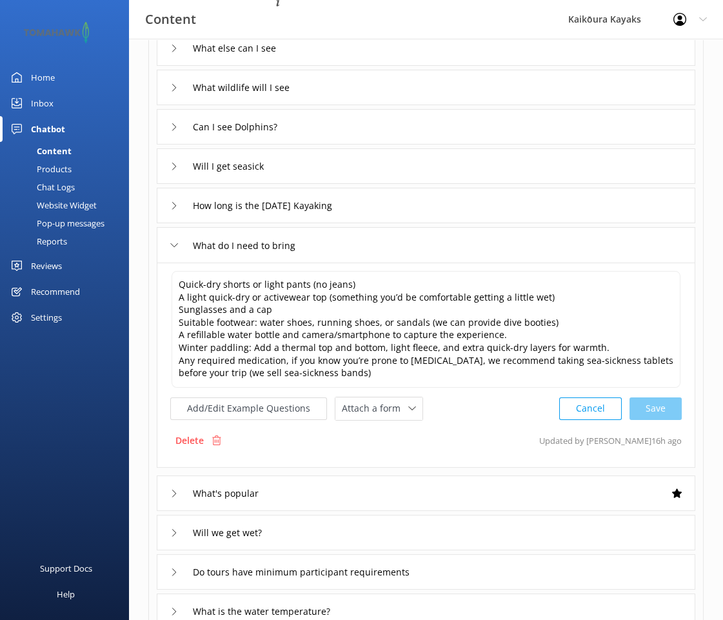
scroll to position [129, 0]
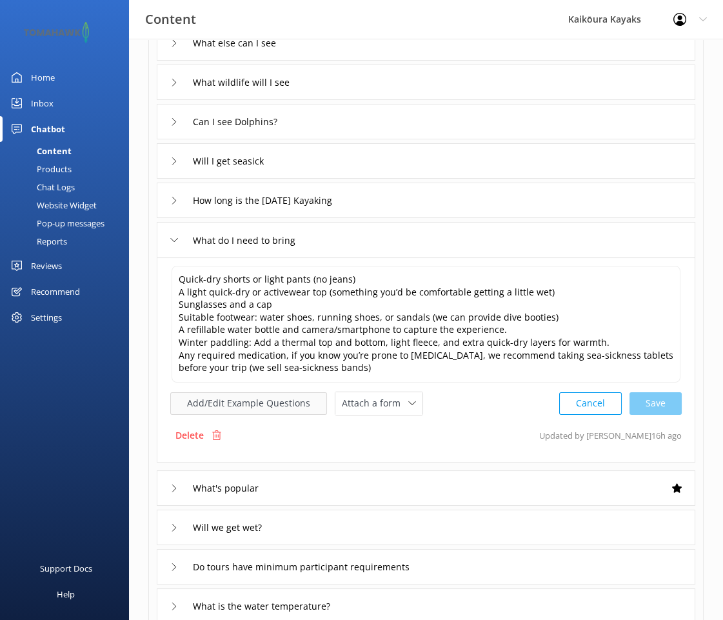
click at [275, 402] on button "Add/Edit Example Questions" at bounding box center [248, 403] width 157 height 23
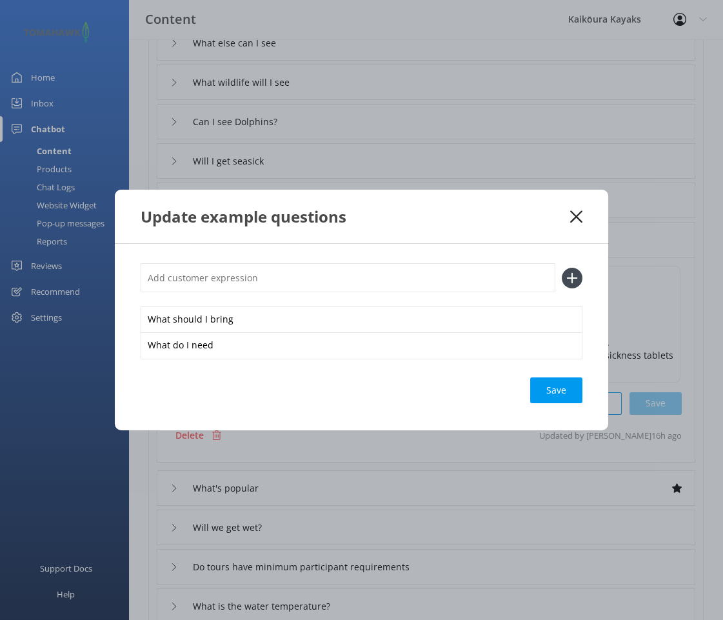
click at [200, 280] on input "text" at bounding box center [348, 277] width 415 height 29
type input "What should I wear"
click at [560, 391] on div "Loading.." at bounding box center [557, 390] width 52 height 26
click at [578, 212] on icon at bounding box center [576, 216] width 12 height 13
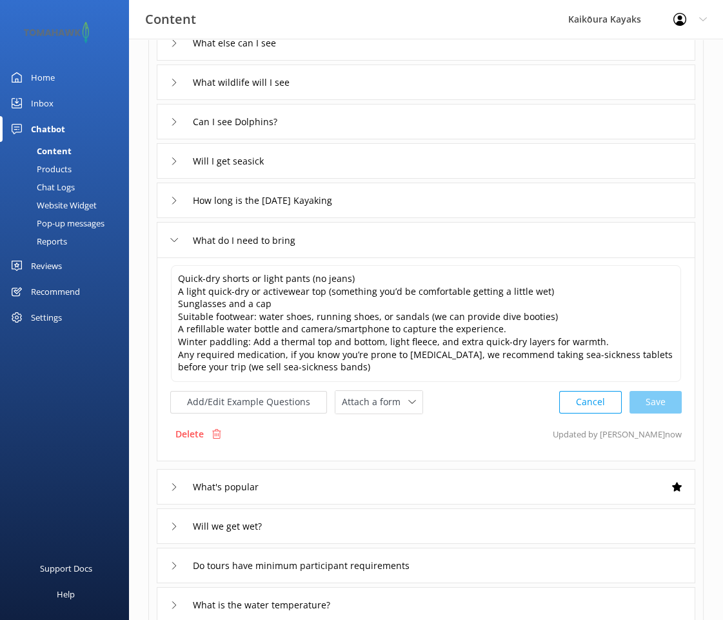
scroll to position [193, 0]
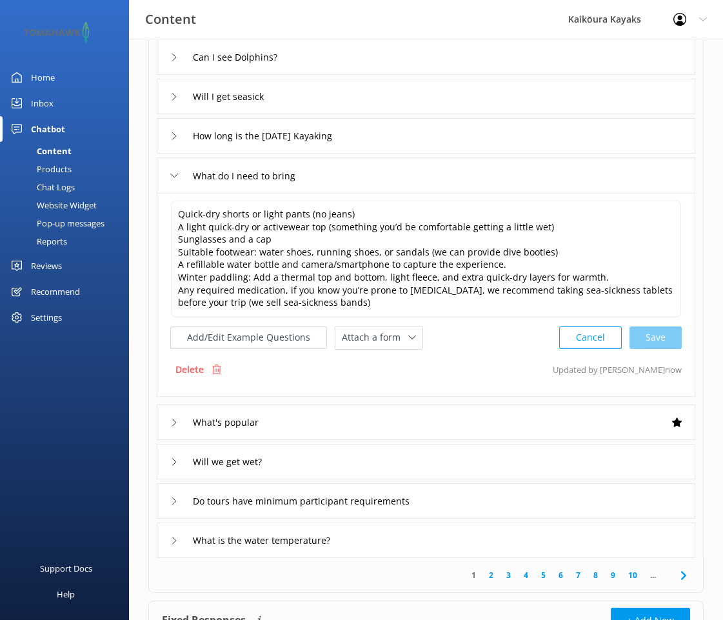
click at [491, 574] on link "2" at bounding box center [490, 575] width 17 height 12
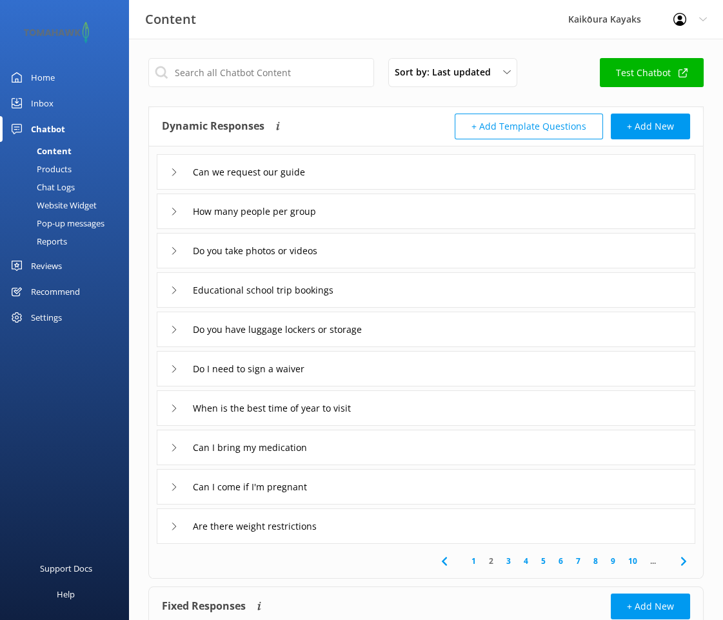
click at [173, 366] on use at bounding box center [174, 368] width 4 height 7
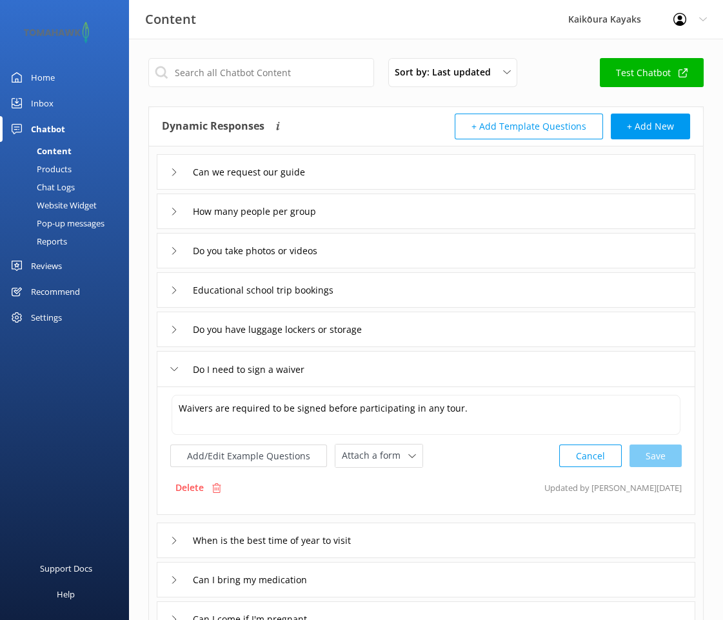
click at [173, 542] on div "When is the best time of year to visit" at bounding box center [276, 539] width 212 height 21
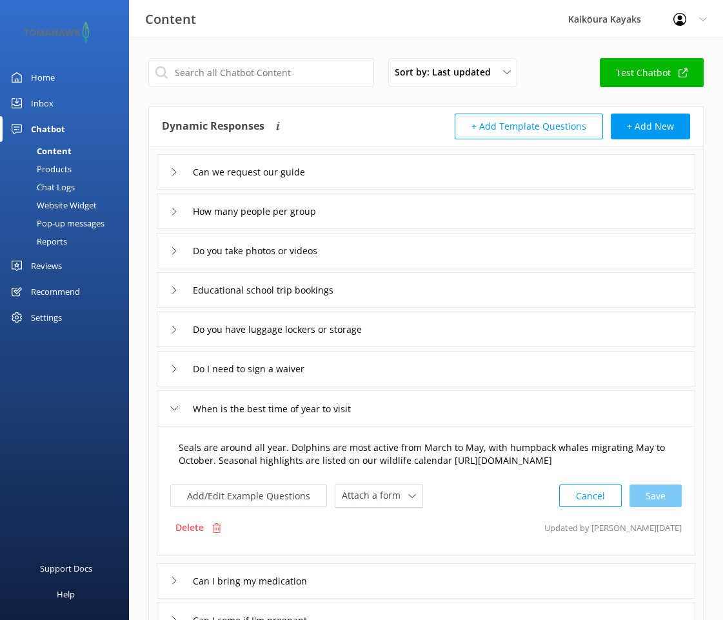
click at [477, 446] on textarea "Seals are around all year. Dolphins are most active from March to May, with hum…" at bounding box center [426, 454] width 509 height 41
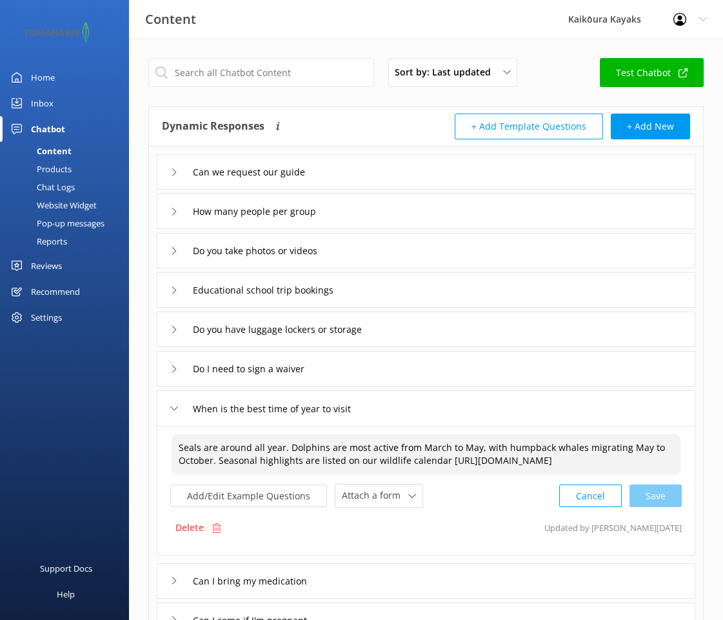
click at [469, 466] on textarea "Seals are around all year. Dolphins are most active from March to May, with hum…" at bounding box center [426, 454] width 509 height 41
click at [476, 446] on textarea "Seals are around all year. Dolphins are most active from March to May, with hum…" at bounding box center [426, 454] width 509 height 41
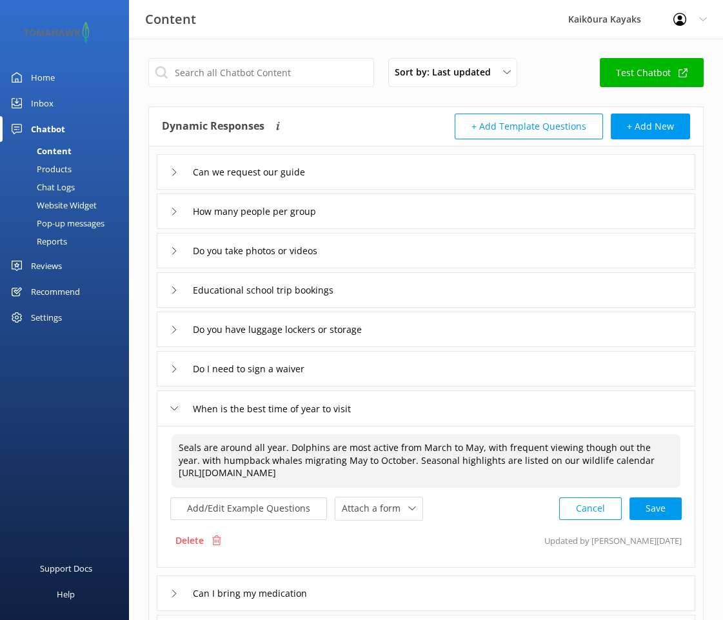
drag, startPoint x: 582, startPoint y: 446, endPoint x: 589, endPoint y: 447, distance: 7.1
click at [589, 447] on textarea "Seals are around all year. Dolphins are most active from March to May, with fre…" at bounding box center [426, 461] width 509 height 54
drag, startPoint x: 606, startPoint y: 447, endPoint x: 581, endPoint y: 446, distance: 25.2
click at [581, 446] on textarea "Seals are around all year. Dolphins are most active from March to May, with fre…" at bounding box center [426, 461] width 509 height 54
drag, startPoint x: 587, startPoint y: 446, endPoint x: 538, endPoint y: 503, distance: 74.6
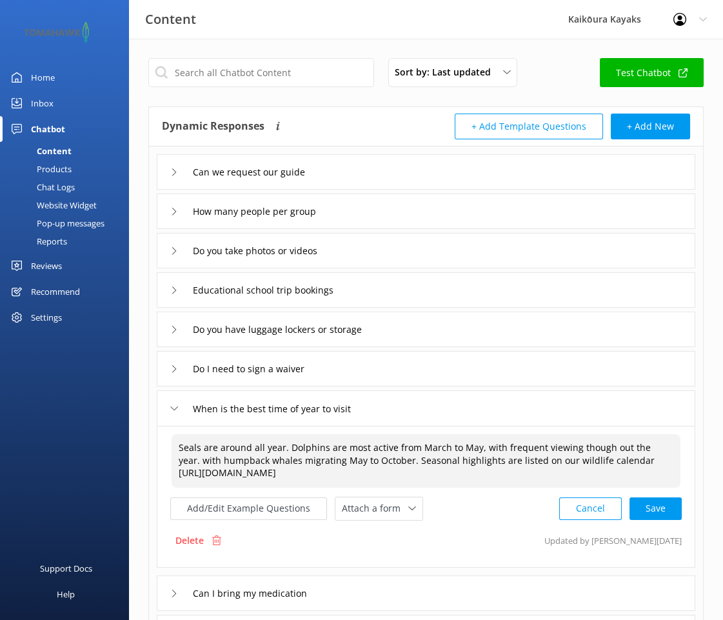
click at [538, 503] on div "Add/Edit Example Questions Attach a form Leave contact details Check availabili…" at bounding box center [425, 509] width 511 height 24
drag, startPoint x: 618, startPoint y: 448, endPoint x: 576, endPoint y: 446, distance: 41.9
click at [576, 446] on textarea "Seals are around all year. Dolphins are most active from March to May, with fre…" at bounding box center [426, 461] width 509 height 54
drag, startPoint x: 571, startPoint y: 446, endPoint x: 655, endPoint y: 442, distance: 84.6
click at [655, 442] on textarea "Seals are around all year. Dolphins are most active from March to May, with fre…" at bounding box center [426, 461] width 509 height 54
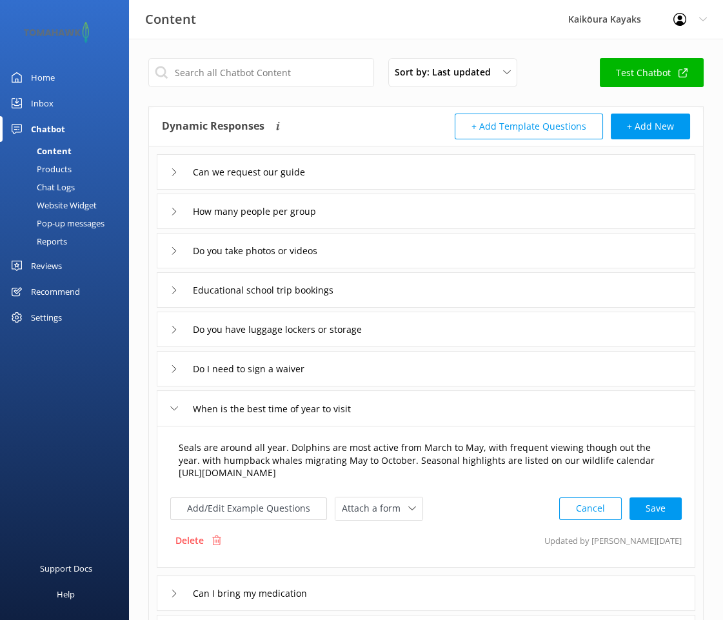
click at [606, 453] on textarea "Seals are around all year. Dolphins are most active from March to May, with fre…" at bounding box center [426, 461] width 509 height 54
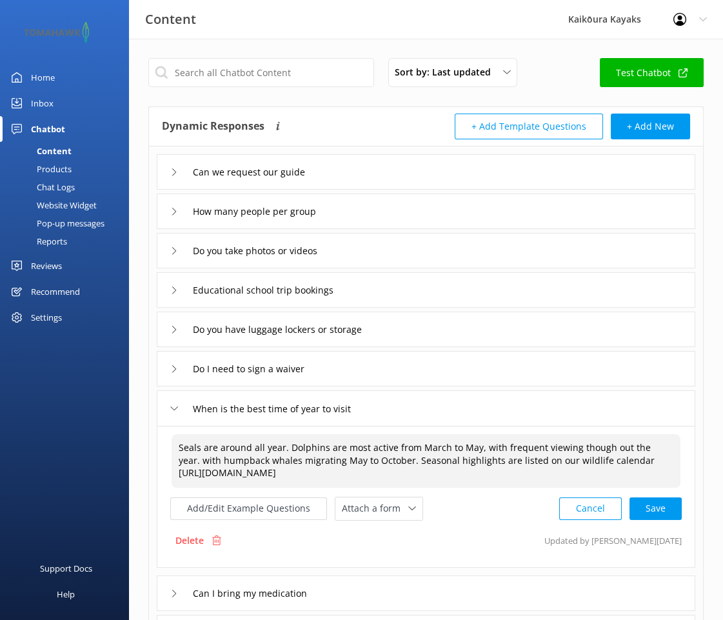
click at [580, 446] on textarea "Seals are around all year. Dolphins are most active from March to May, with fre…" at bounding box center [426, 461] width 509 height 54
click at [606, 446] on textarea "Seals are around all year. Dolphins are most active from March to May, with fre…" at bounding box center [426, 461] width 509 height 54
click at [247, 445] on textarea "Seals are around all year. Dolphins are most active from March to May, with fre…" at bounding box center [426, 461] width 509 height 54
click at [250, 444] on textarea "Seals are all year. Dolphins are most active from March to May, with frequent v…" at bounding box center [426, 461] width 509 height 54
click at [673, 446] on textarea "Seals are all year round. Dolphins are most active from March to May, with freq…" at bounding box center [426, 461] width 509 height 54
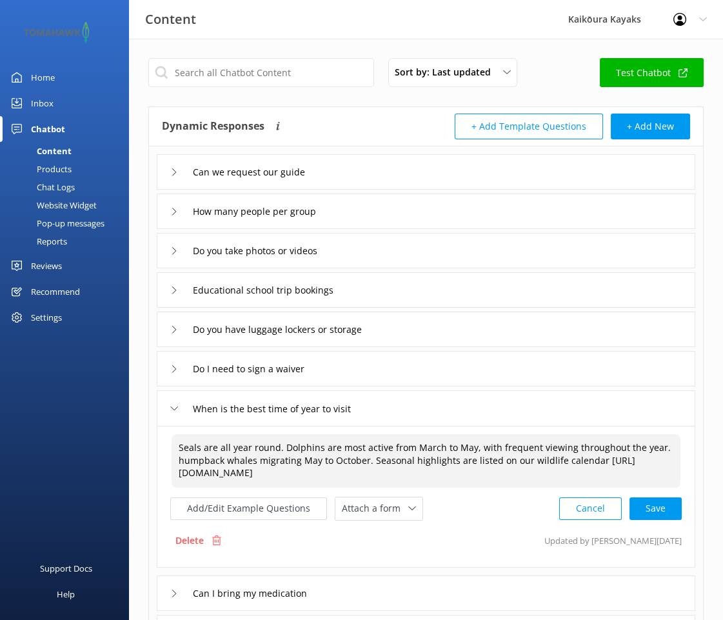
click at [183, 458] on textarea "Seals are all year round. Dolphins are most active from March to May, with freq…" at bounding box center [426, 461] width 509 height 54
click at [298, 460] on textarea "Seals are all year round. Dolphins are most active from March to May, with freq…" at bounding box center [426, 461] width 509 height 54
click at [650, 504] on div "Cancel Save" at bounding box center [620, 509] width 123 height 24
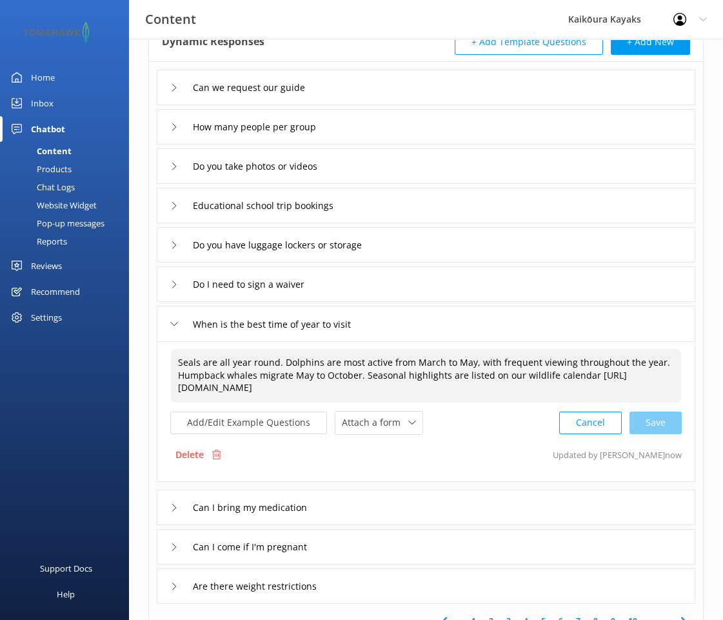
scroll to position [129, 0]
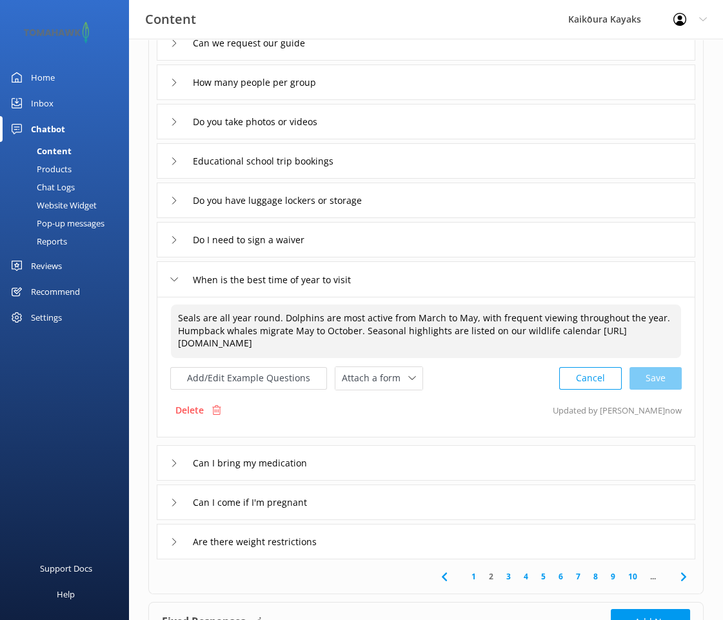
type textarea "Seals are all year round. Dolphins are most active from March to May, with freq…"
click at [172, 460] on icon at bounding box center [174, 463] width 8 height 8
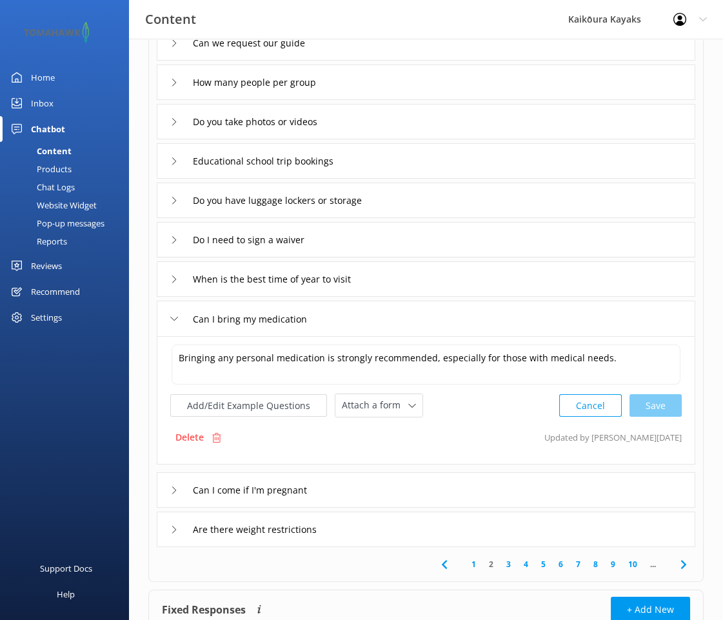
click at [174, 486] on icon at bounding box center [174, 490] width 8 height 8
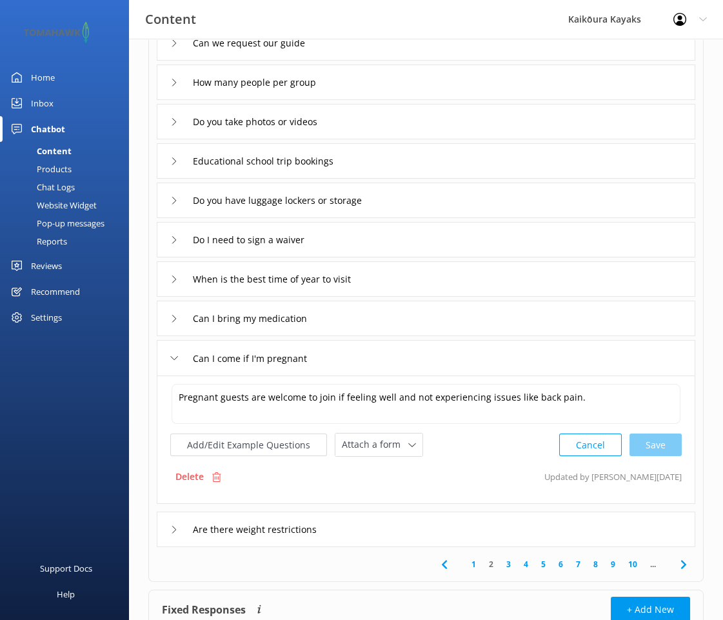
click at [173, 526] on use at bounding box center [174, 529] width 4 height 7
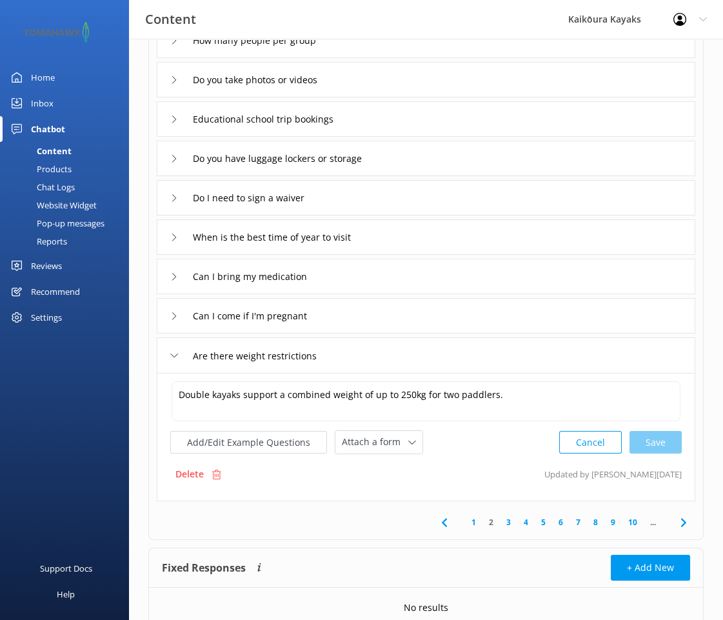
scroll to position [193, 0]
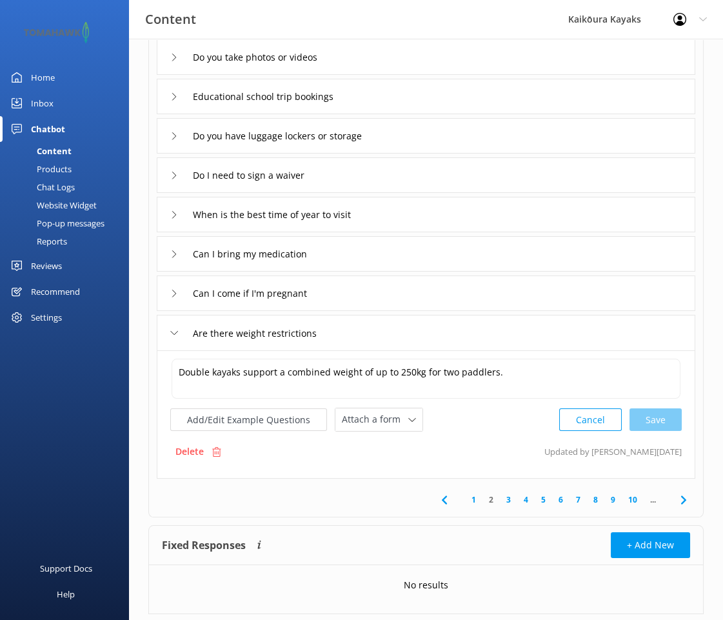
click at [509, 500] on link "3" at bounding box center [508, 499] width 17 height 12
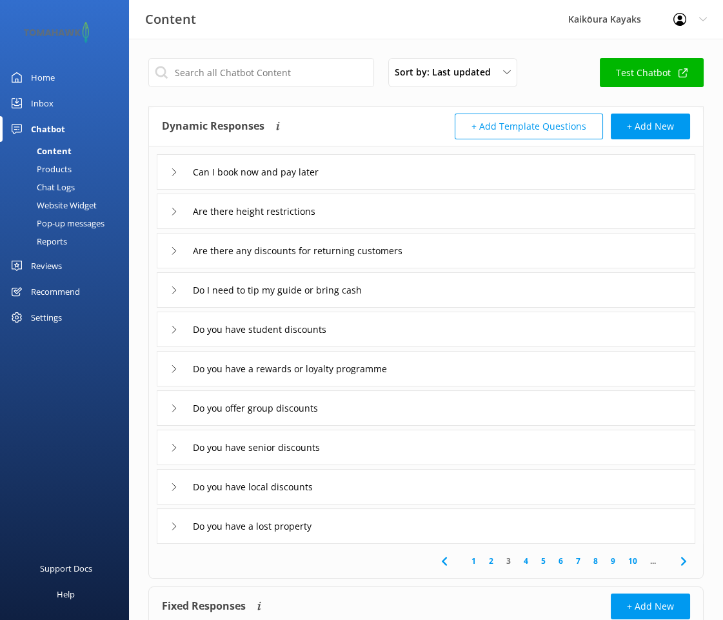
click at [528, 561] on link "4" at bounding box center [525, 561] width 17 height 12
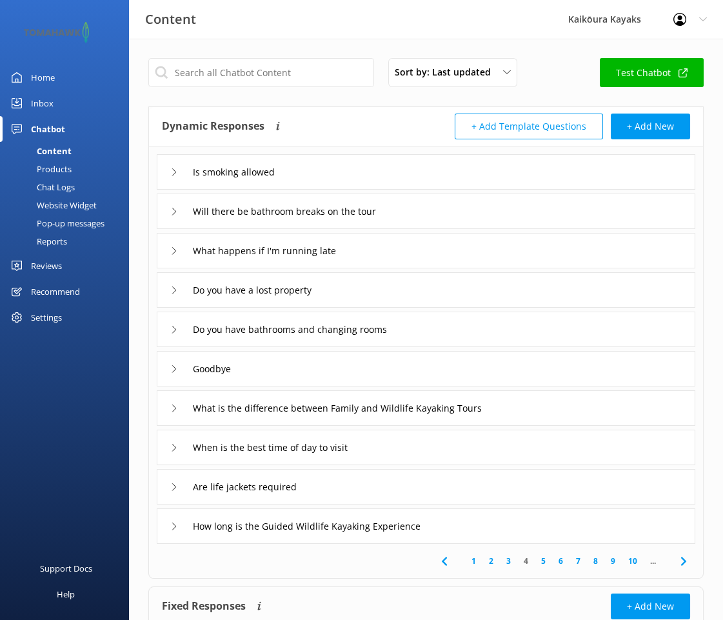
click at [172, 173] on icon at bounding box center [174, 172] width 8 height 8
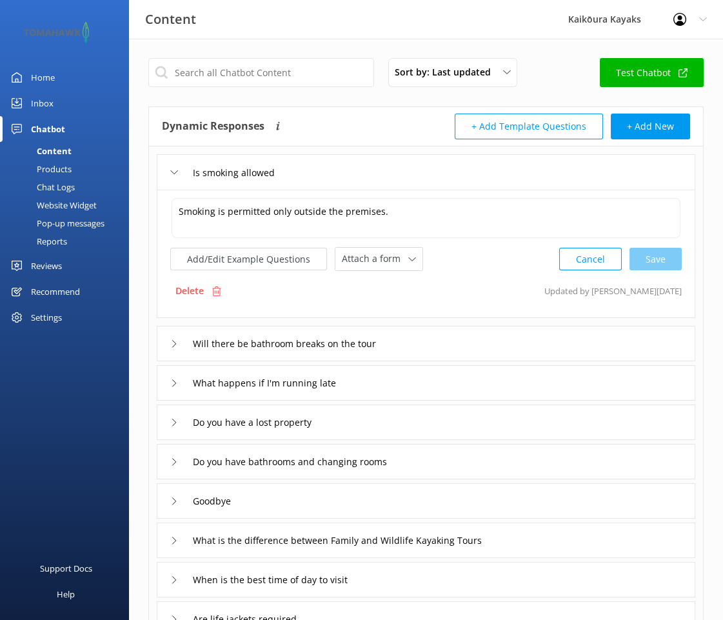
click at [172, 173] on icon at bounding box center [174, 172] width 8 height 8
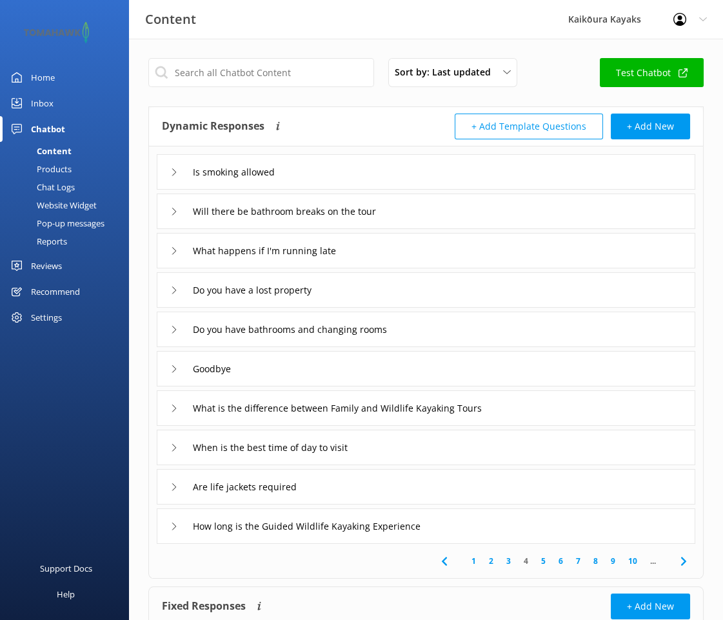
click at [173, 487] on icon at bounding box center [174, 487] width 8 height 8
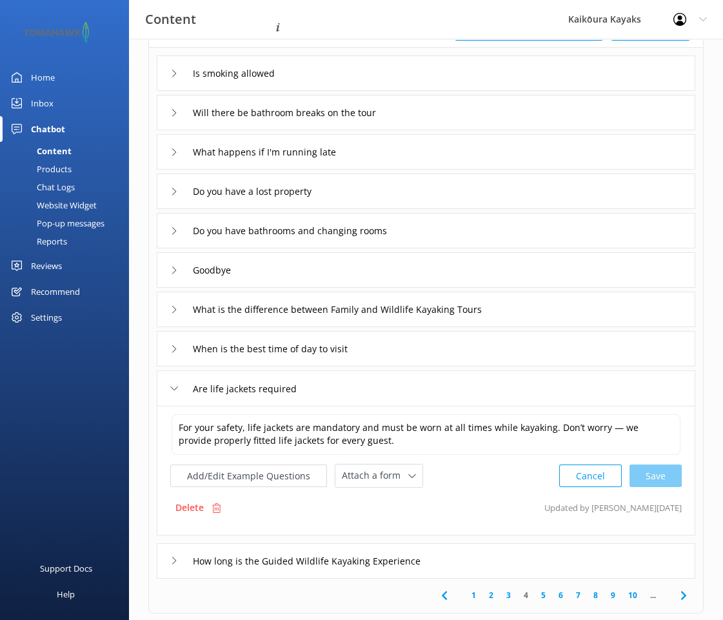
scroll to position [129, 0]
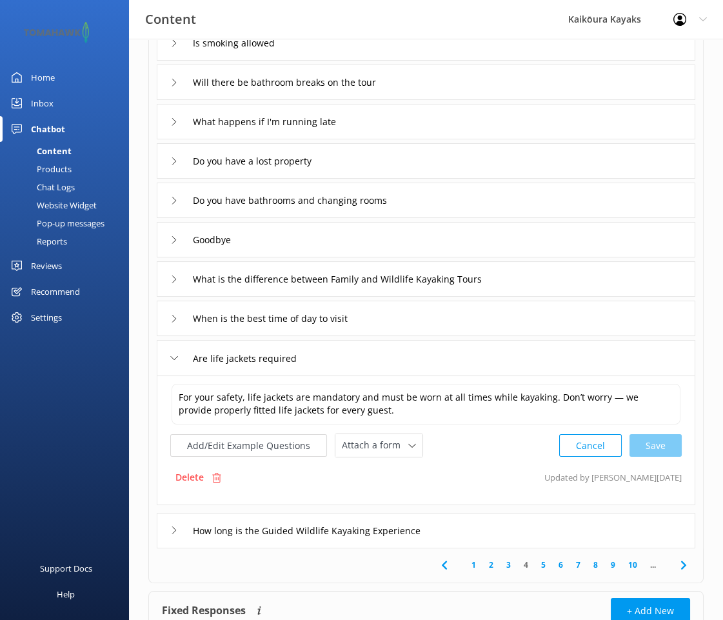
click at [542, 562] on link "5" at bounding box center [543, 564] width 17 height 12
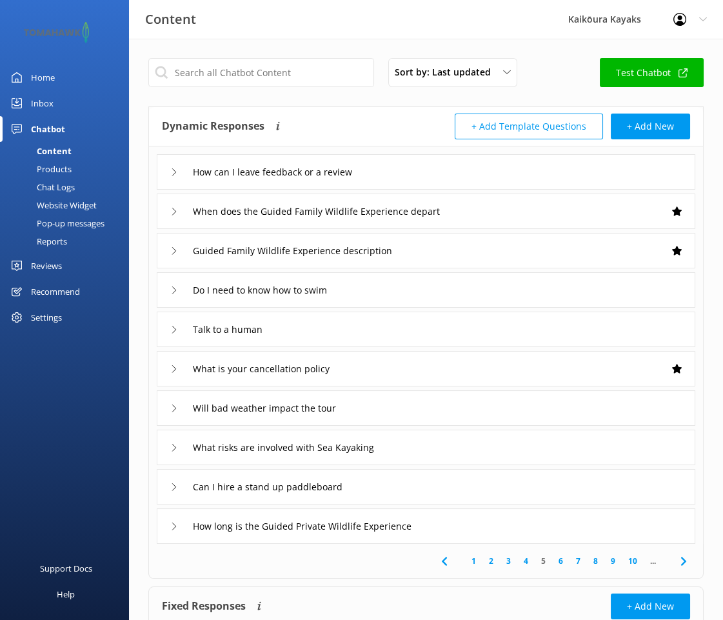
click at [560, 560] on link "6" at bounding box center [560, 561] width 17 height 12
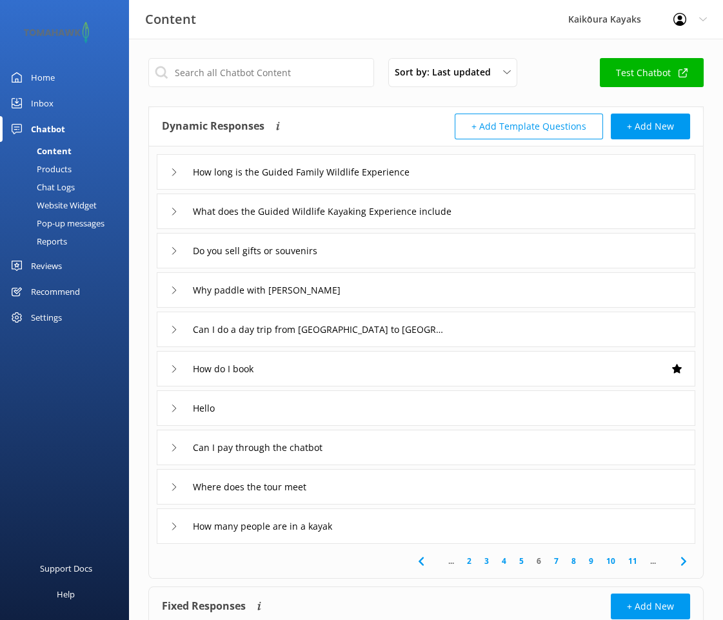
click at [552, 558] on link "7" at bounding box center [555, 561] width 17 height 12
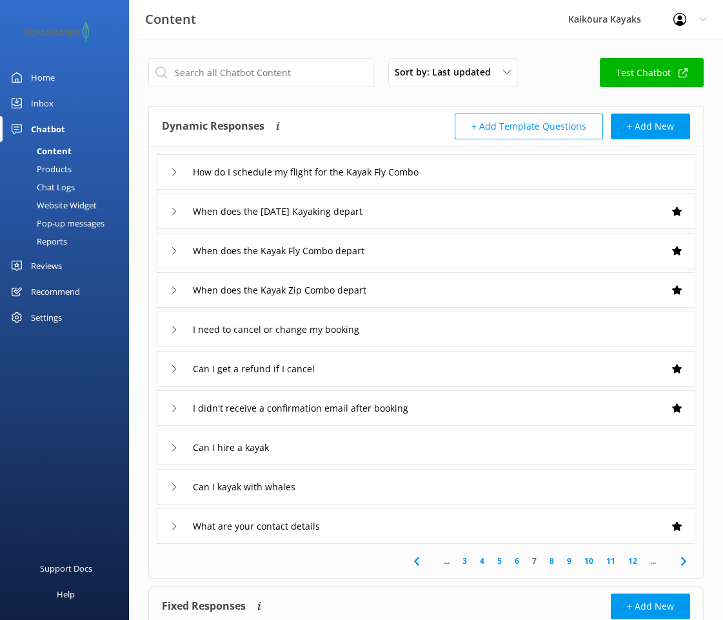
click at [552, 558] on link "8" at bounding box center [551, 561] width 17 height 12
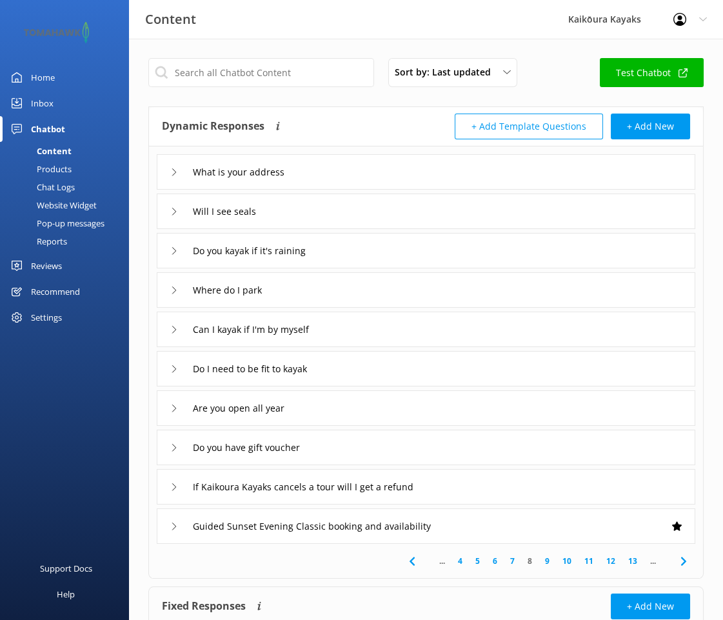
click at [175, 405] on icon at bounding box center [174, 408] width 8 height 8
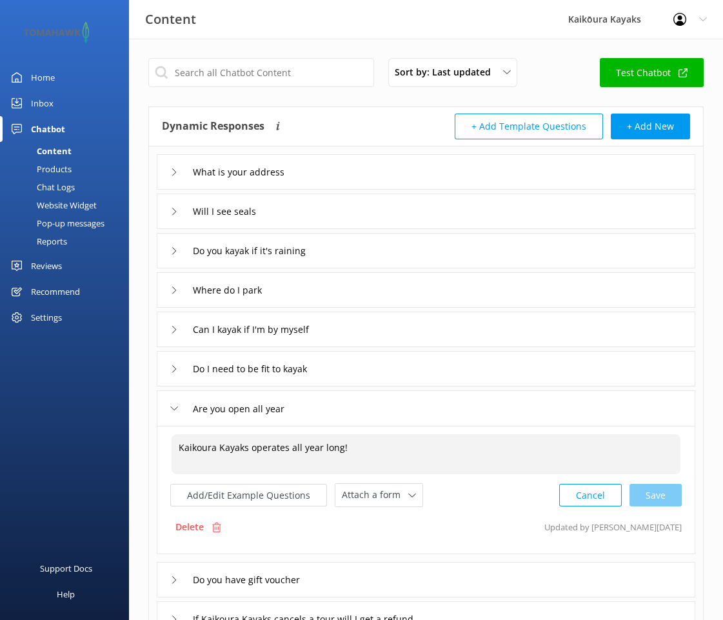
drag, startPoint x: 217, startPoint y: 447, endPoint x: 173, endPoint y: 446, distance: 43.2
click at [173, 446] on textarea "Kaikoura Kayaks operates all year long!" at bounding box center [426, 454] width 509 height 40
paste textarea "Kaikōura"
click at [650, 493] on div "Cancel Save" at bounding box center [620, 495] width 123 height 24
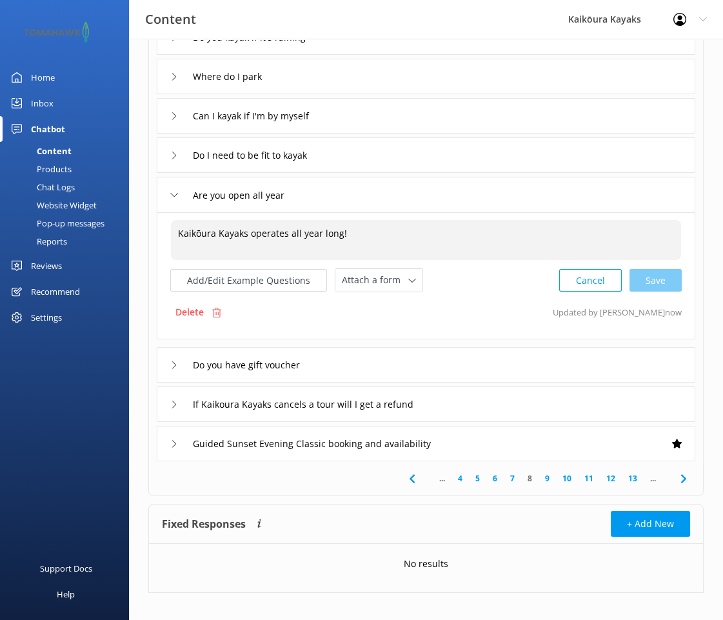
scroll to position [222, 0]
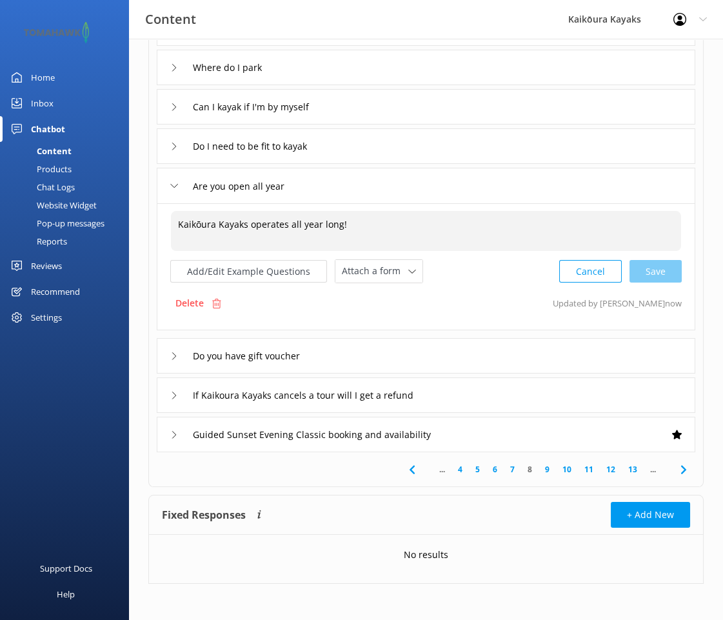
type textarea "Kaikōura Kayaks operates all year long!"
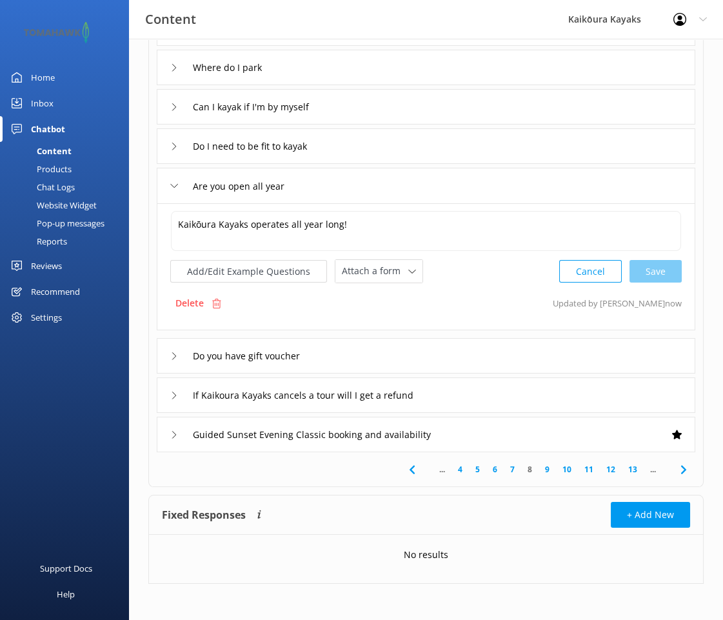
click at [547, 468] on link "9" at bounding box center [546, 469] width 17 height 12
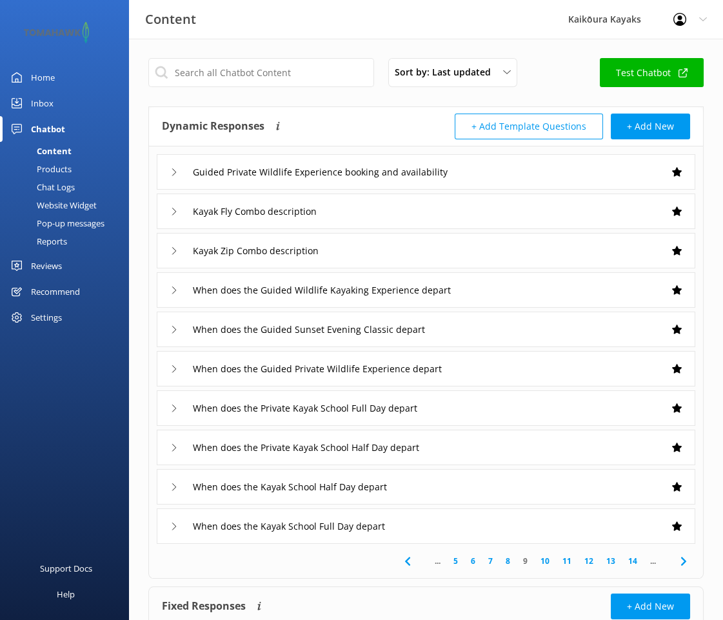
click at [84, 221] on div "Pop-up messages" at bounding box center [56, 223] width 97 height 18
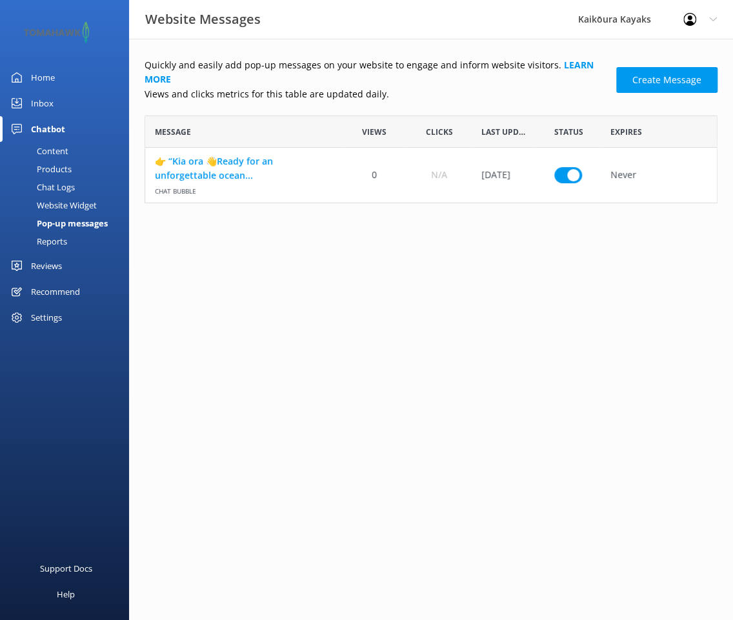
scroll to position [77, 562]
click at [76, 206] on div "Website Widget" at bounding box center [52, 205] width 89 height 18
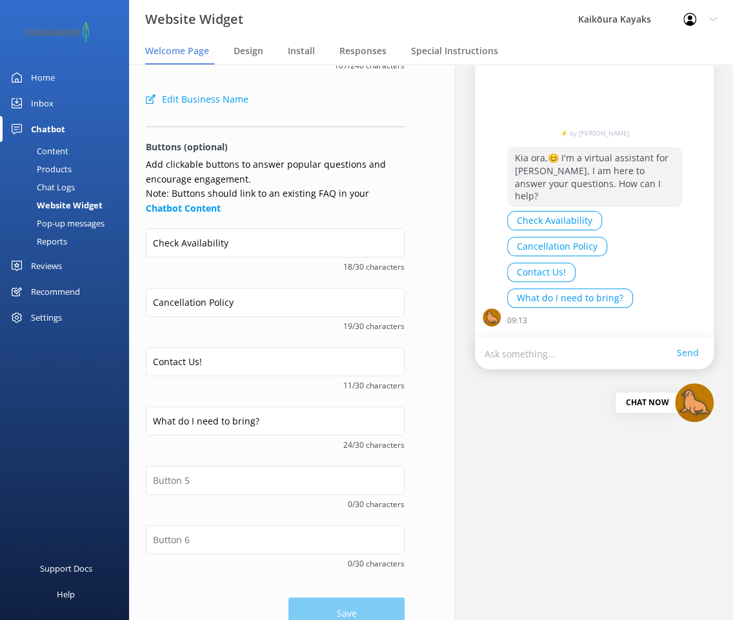
scroll to position [123, 0]
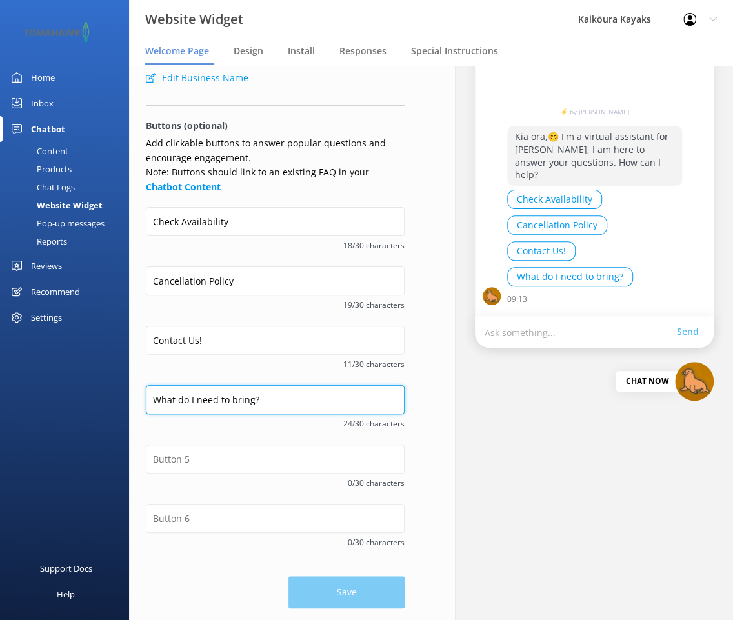
click at [303, 402] on input "What do I need to bring?" at bounding box center [275, 399] width 259 height 29
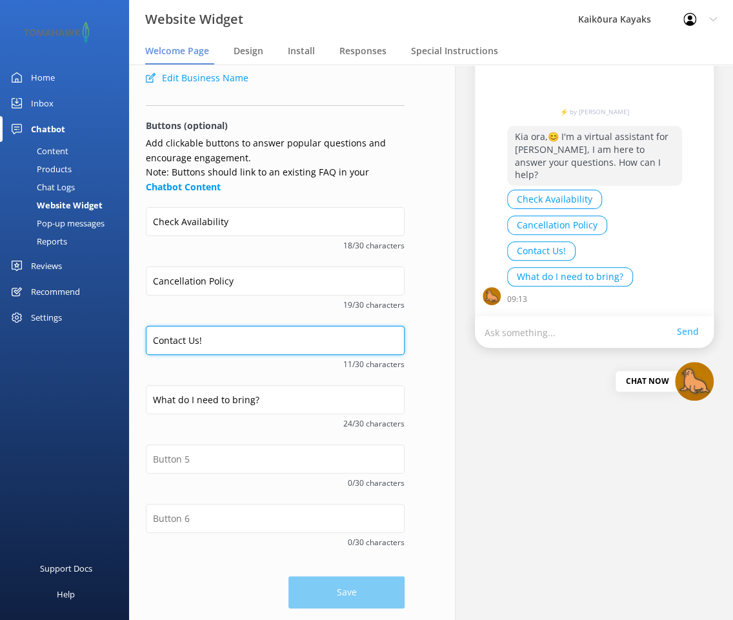
click at [248, 346] on input "Contact Us!" at bounding box center [275, 340] width 259 height 29
click at [248, 345] on input "Contact Us!" at bounding box center [275, 340] width 259 height 29
click button "Edit Business Name" at bounding box center [197, 78] width 103 height 26
select select "Pacific/[GEOGRAPHIC_DATA]"
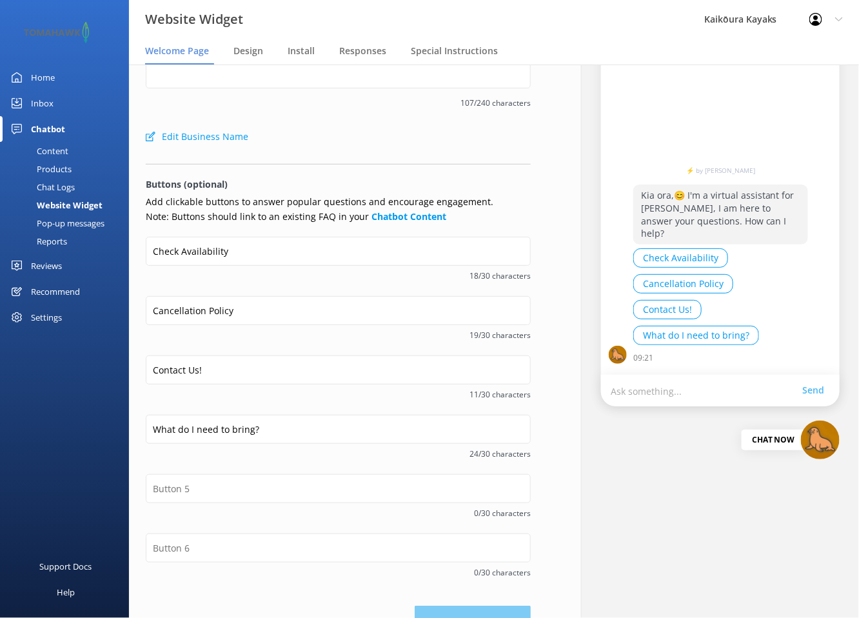
scroll to position [97, 0]
